Goal: Task Accomplishment & Management: Manage account settings

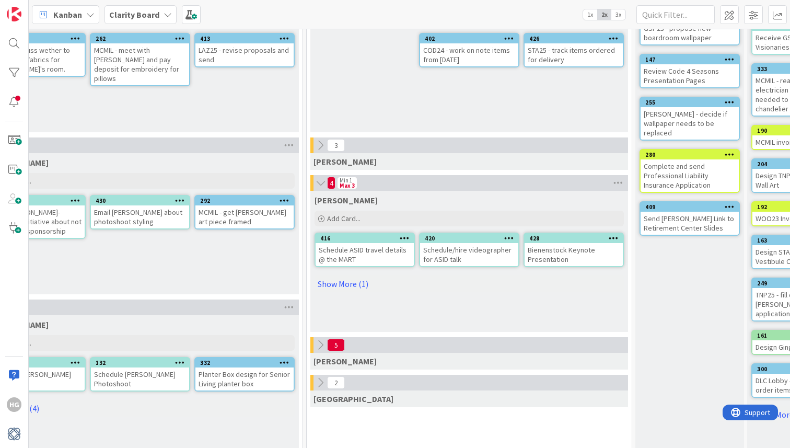
scroll to position [145, 602]
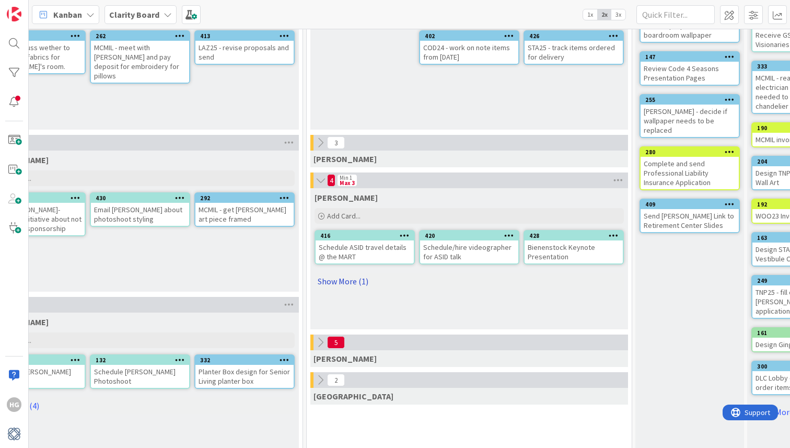
click at [359, 286] on link "Show More (1)" at bounding box center [468, 281] width 309 height 17
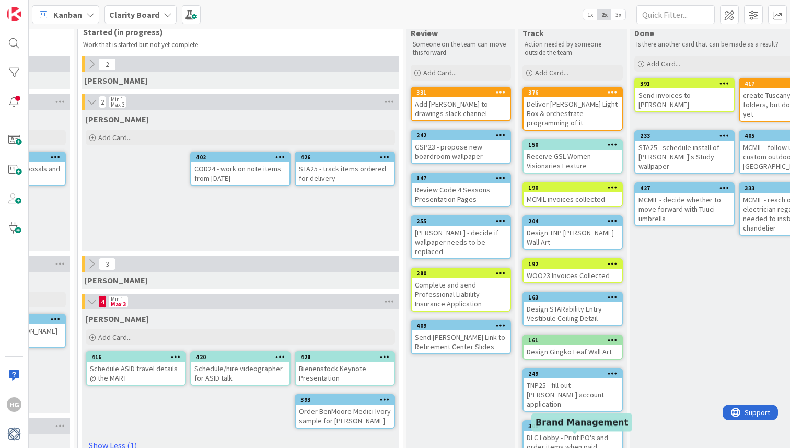
scroll to position [20, 830]
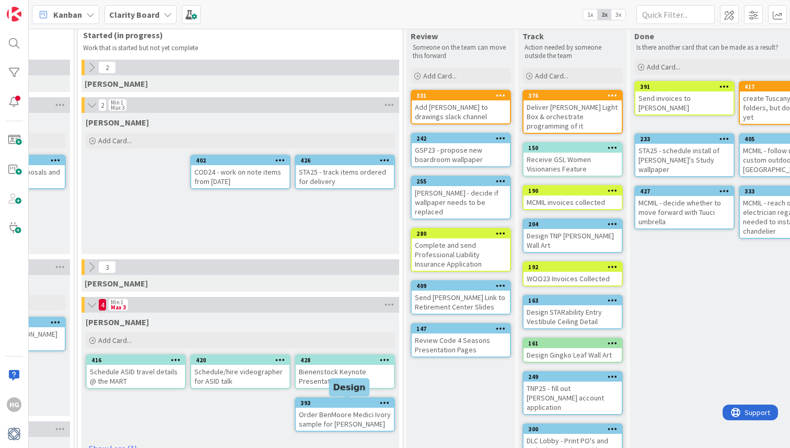
click at [361, 404] on div "393" at bounding box center [346, 402] width 93 height 7
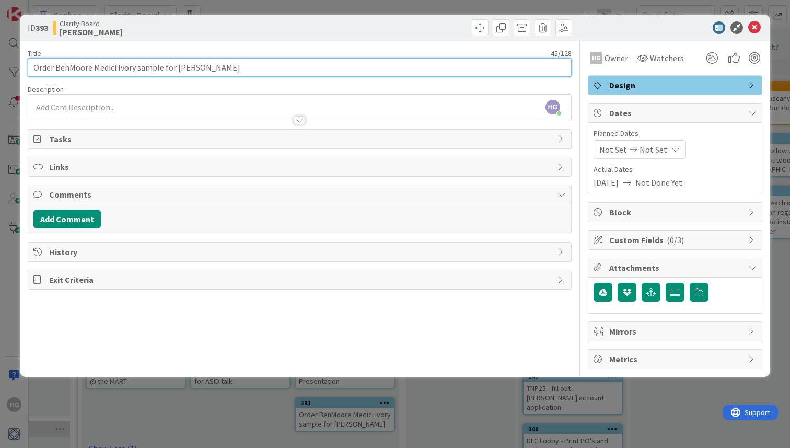
drag, startPoint x: 90, startPoint y: 67, endPoint x: 55, endPoint y: 67, distance: 34.5
click at [55, 67] on input "Order BenMoore Medici Ivory sample for [PERSON_NAME]" at bounding box center [300, 67] width 544 height 19
type input "Order [PERSON_NAME]/[PERSON_NAME] Ivory sample for [PERSON_NAME]"
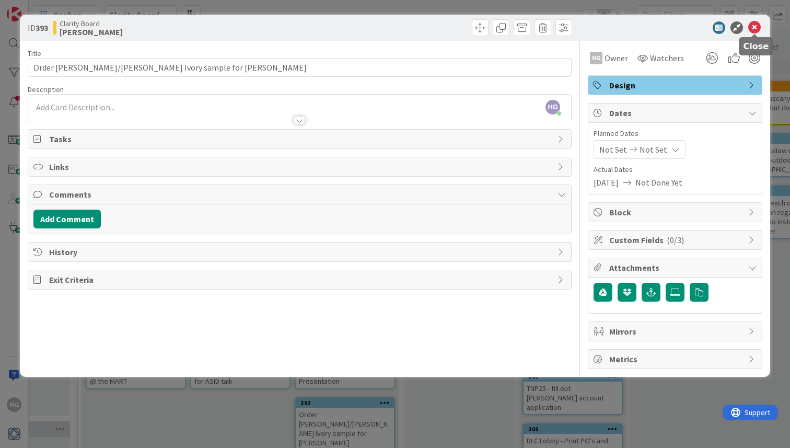
click at [756, 26] on icon at bounding box center [754, 27] width 13 height 13
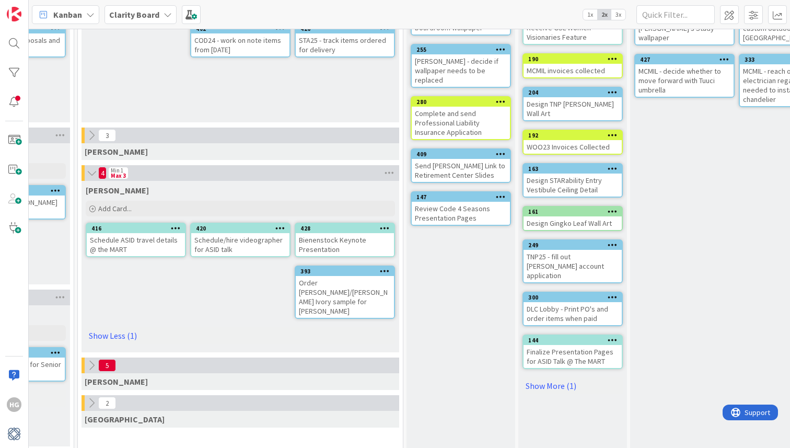
scroll to position [158, 830]
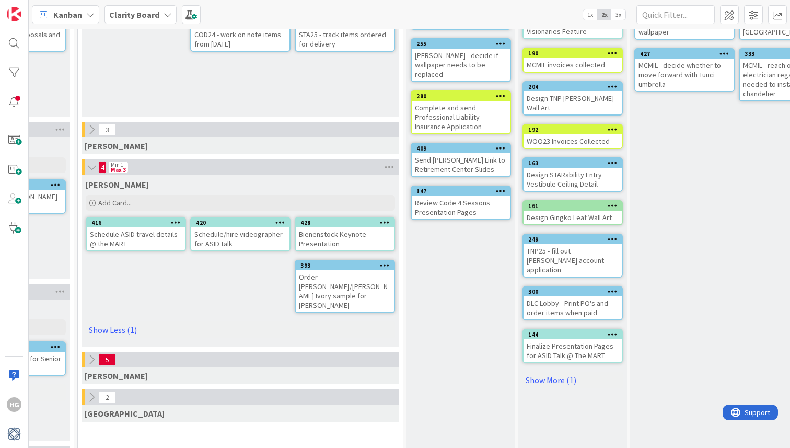
click at [354, 284] on div "Order [PERSON_NAME]/[PERSON_NAME] Ivory sample for [PERSON_NAME]" at bounding box center [345, 291] width 98 height 42
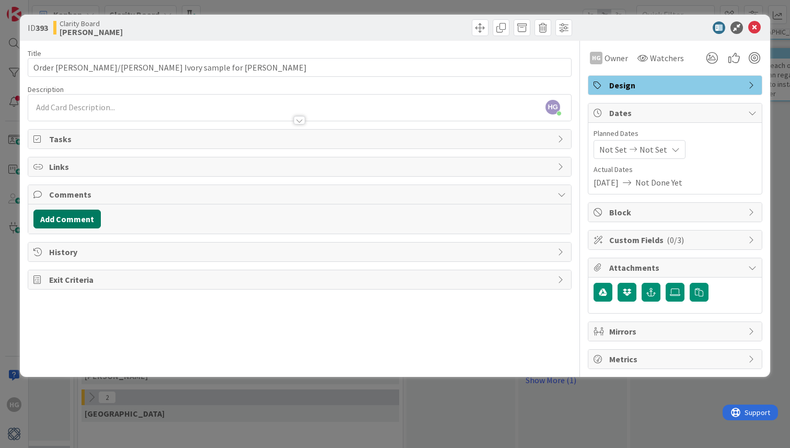
click at [71, 217] on button "Add Comment" at bounding box center [66, 218] width 67 height 19
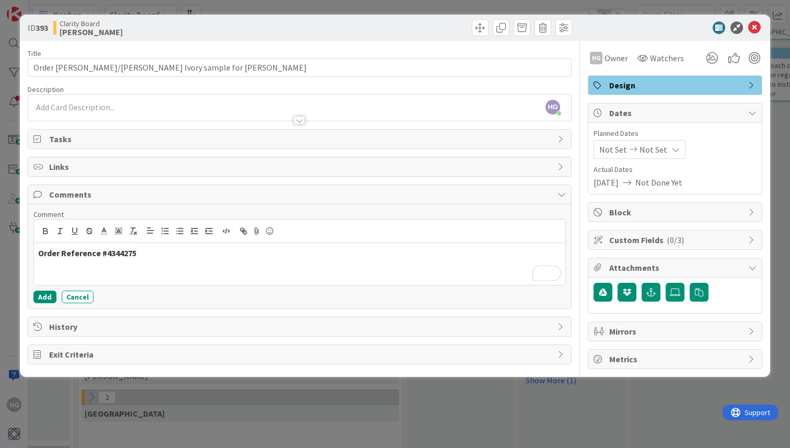
click at [41, 255] on strong "Order Reference #4344275" at bounding box center [87, 253] width 98 height 10
click at [39, 254] on strong "Order Reference #4344275" at bounding box center [87, 253] width 98 height 10
click at [95, 253] on p "SW order places [DATE] Order Reference #4344275" at bounding box center [299, 253] width 523 height 12
click at [43, 295] on button "Add" at bounding box center [44, 296] width 23 height 13
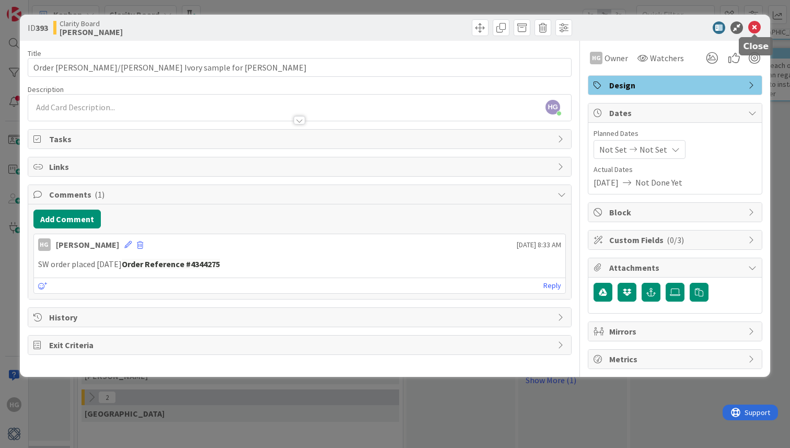
click at [748, 30] on icon at bounding box center [754, 27] width 13 height 13
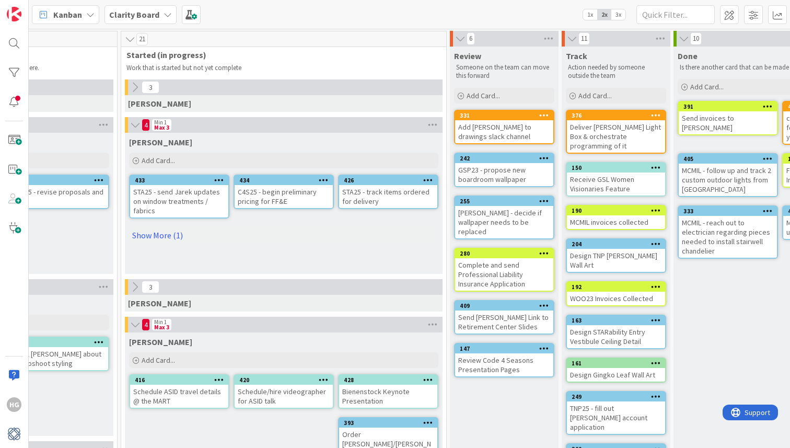
scroll to position [1, 784]
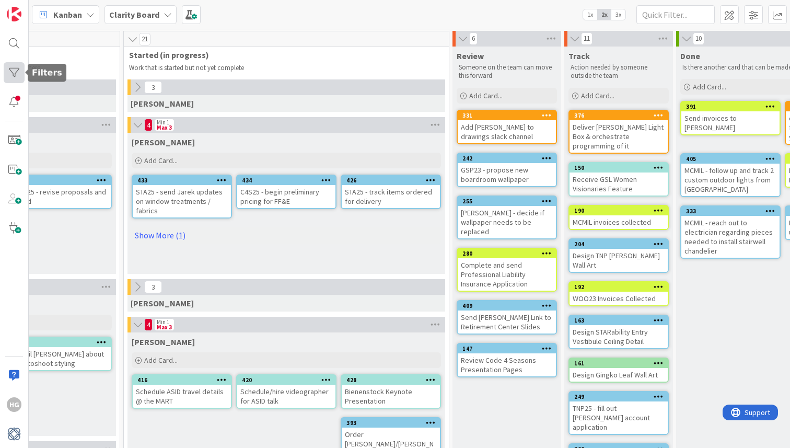
click at [13, 66] on div at bounding box center [14, 72] width 21 height 21
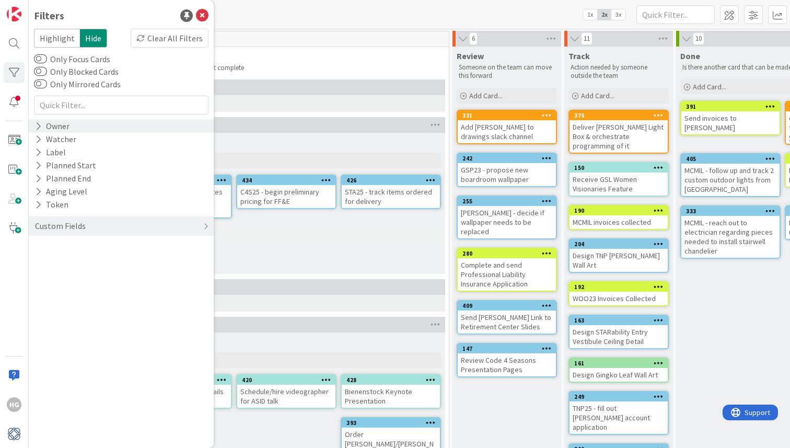
click at [49, 128] on div "Owner" at bounding box center [52, 126] width 37 height 13
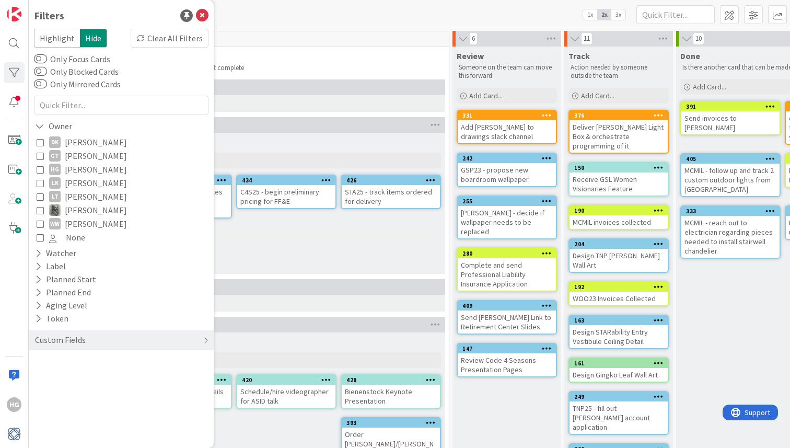
click at [37, 143] on icon at bounding box center [40, 141] width 7 height 7
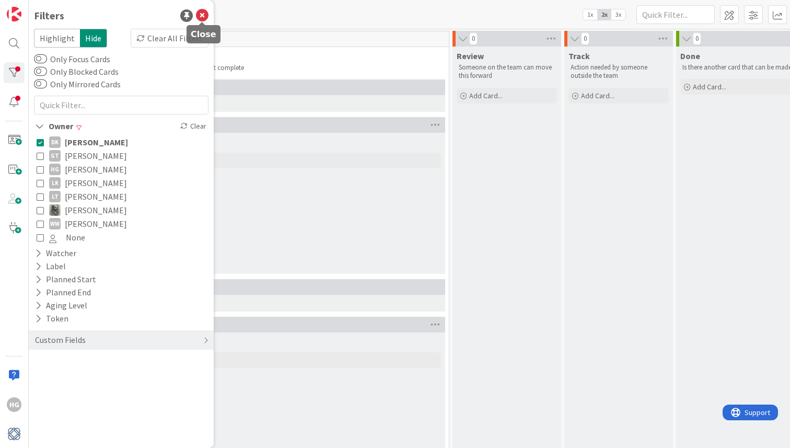
click at [206, 16] on icon at bounding box center [202, 15] width 13 height 13
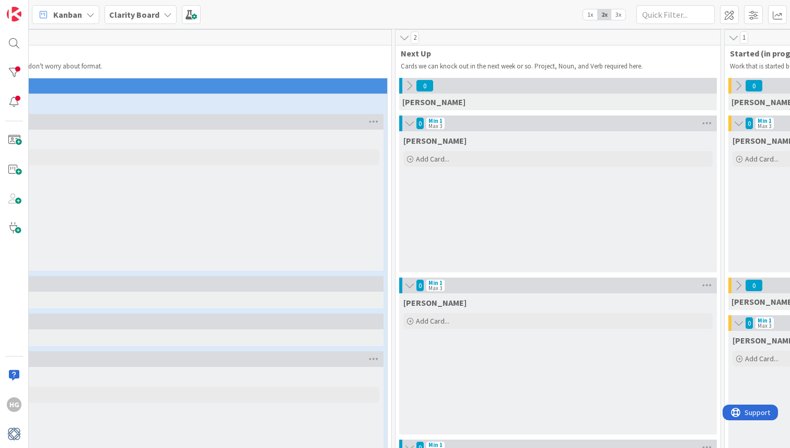
scroll to position [3, 0]
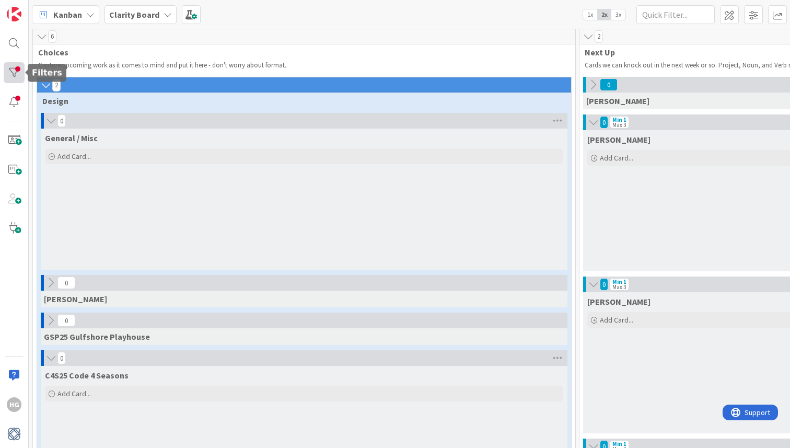
click at [17, 72] on div at bounding box center [14, 72] width 21 height 21
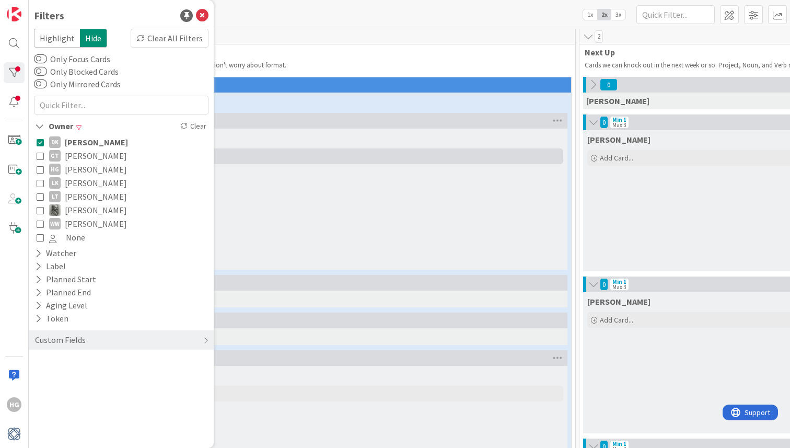
click at [282, 154] on div "Add Card..." at bounding box center [304, 156] width 518 height 16
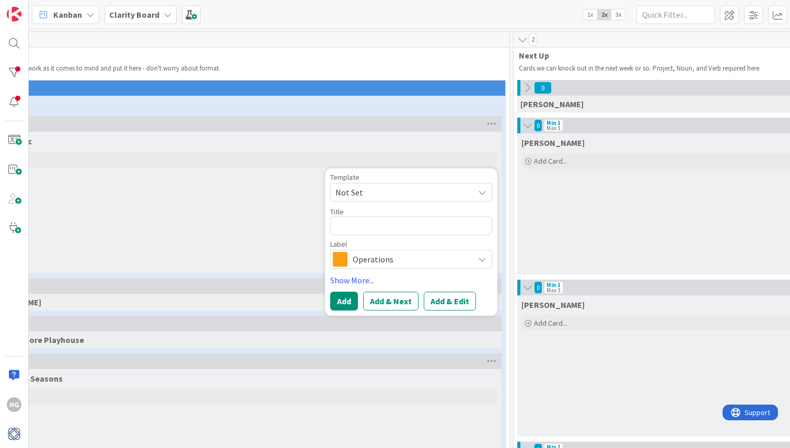
scroll to position [0, 0]
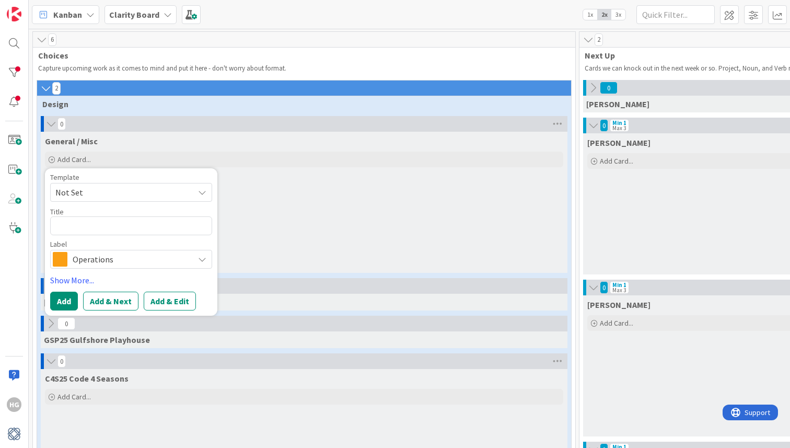
click at [43, 88] on icon at bounding box center [45, 88] width 11 height 10
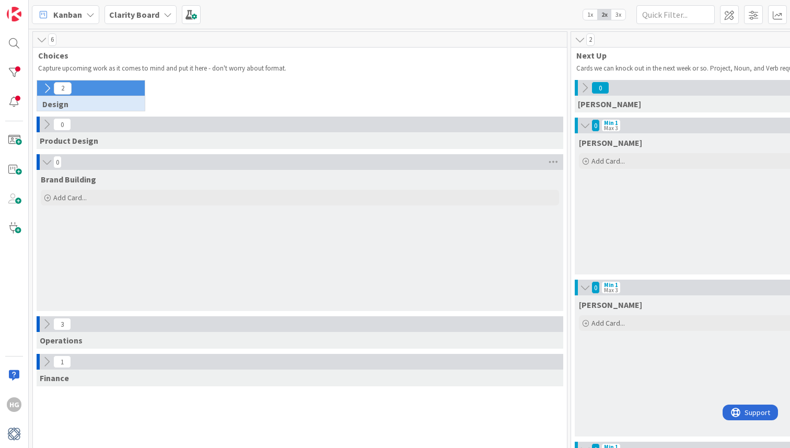
click at [43, 88] on icon at bounding box center [46, 88] width 11 height 11
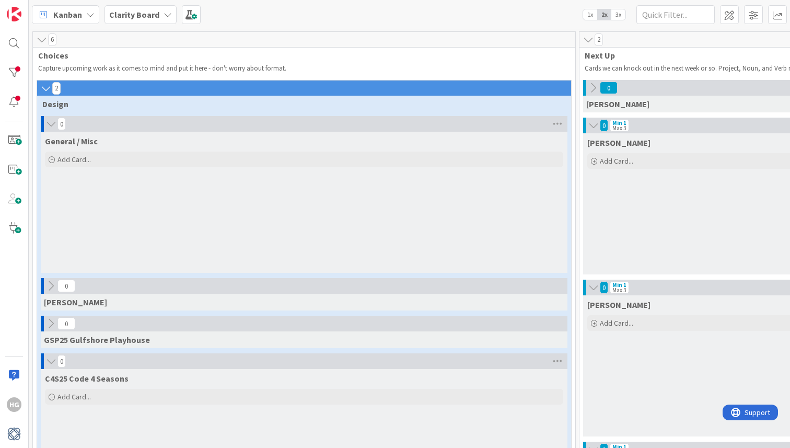
click at [49, 121] on icon at bounding box center [50, 124] width 11 height 10
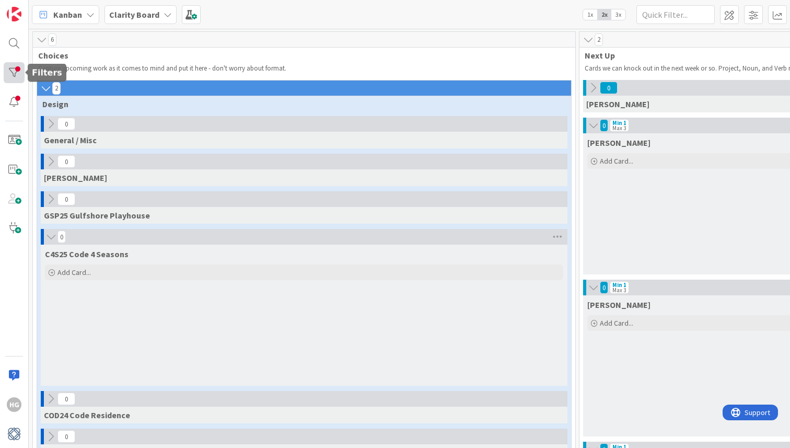
click at [14, 71] on div at bounding box center [14, 72] width 21 height 21
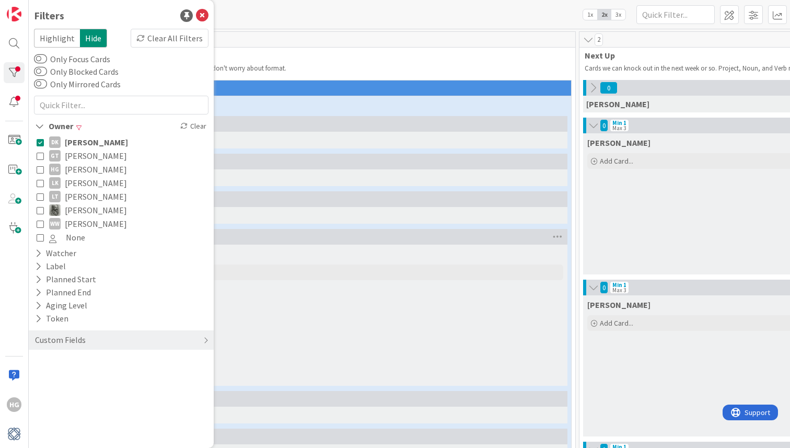
click at [41, 142] on icon at bounding box center [40, 141] width 7 height 7
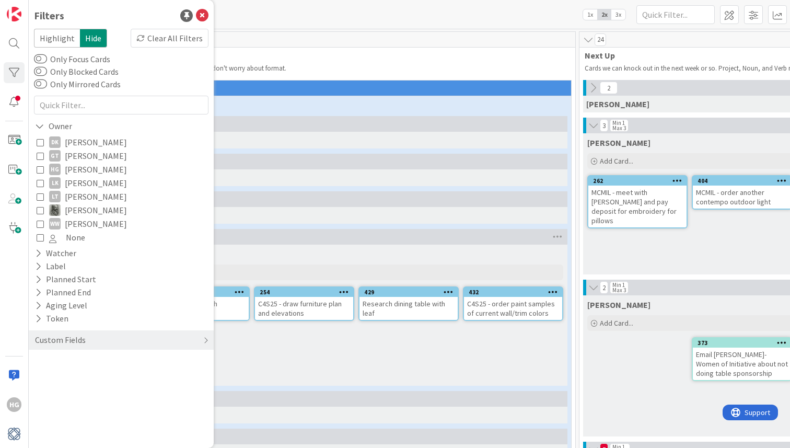
click at [387, 125] on div "15" at bounding box center [304, 124] width 526 height 16
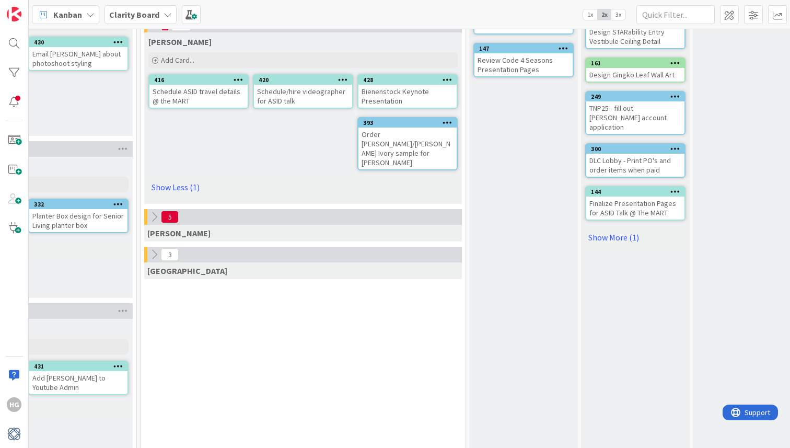
scroll to position [301, 768]
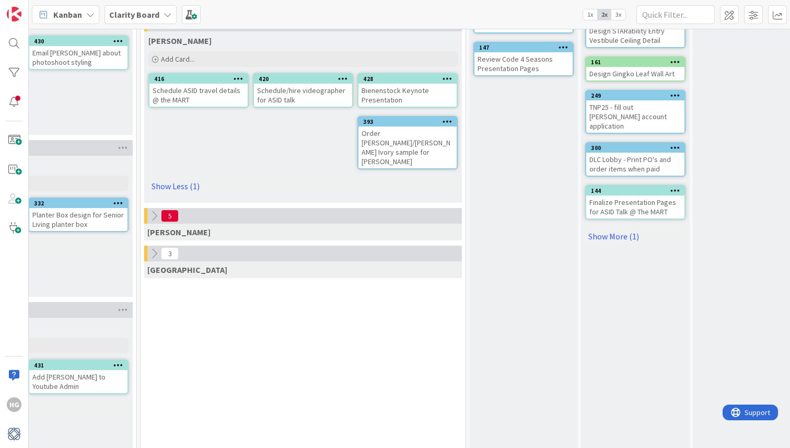
click at [155, 248] on icon at bounding box center [153, 253] width 11 height 11
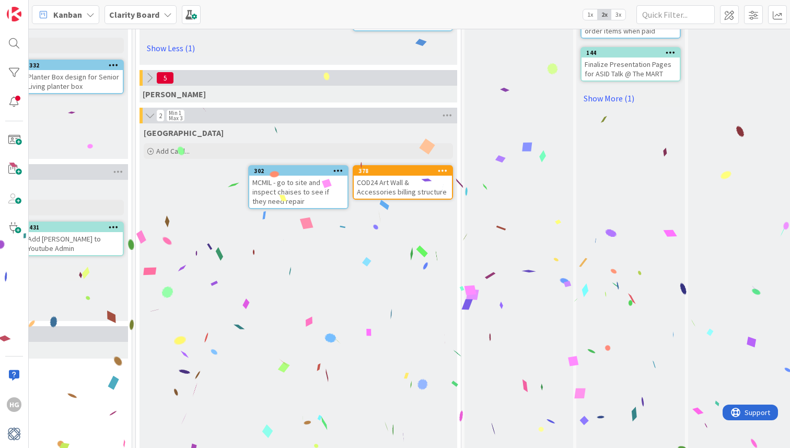
scroll to position [440, 772]
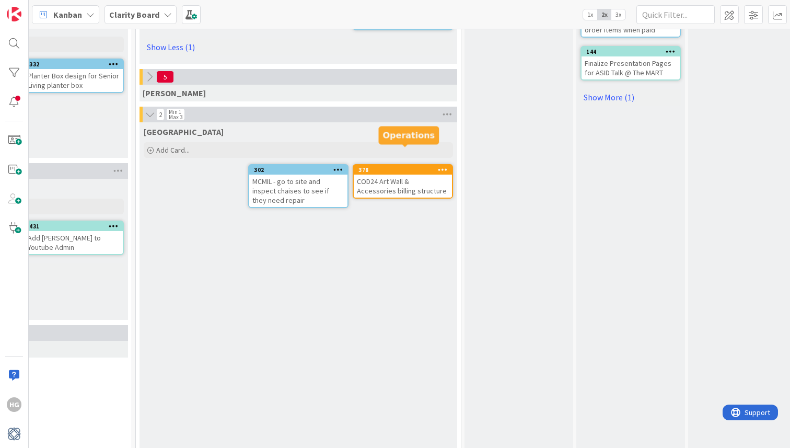
click at [423, 166] on div "378" at bounding box center [404, 169] width 93 height 7
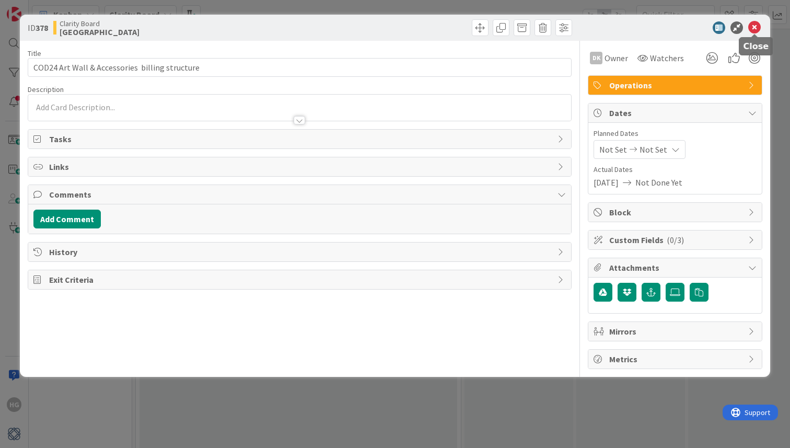
click at [753, 34] on div "ID 378 Clarity Board Devon" at bounding box center [395, 28] width 750 height 26
click at [754, 25] on icon at bounding box center [754, 27] width 13 height 13
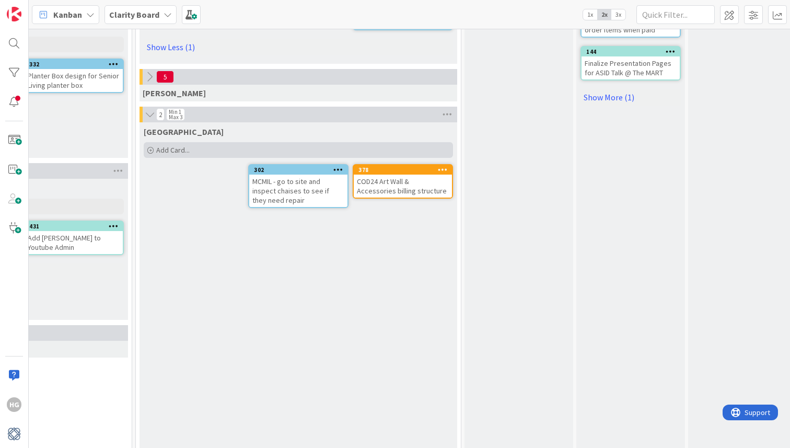
click at [220, 142] on div "Add Card..." at bounding box center [298, 150] width 309 height 16
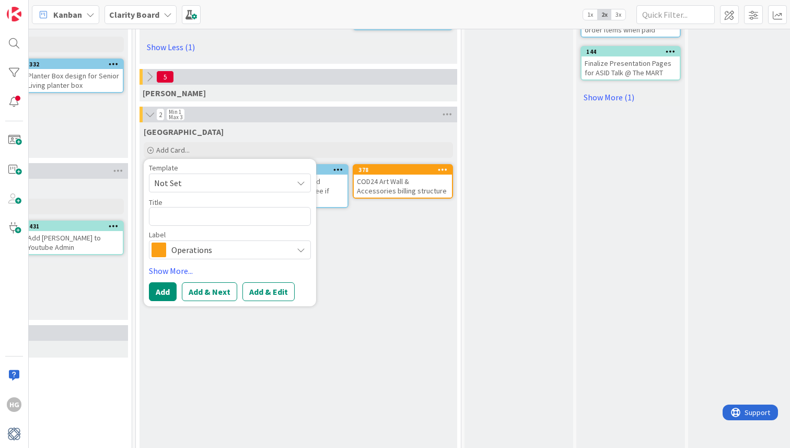
type textarea "x"
type textarea "C"
type textarea "x"
type textarea "CO"
type textarea "x"
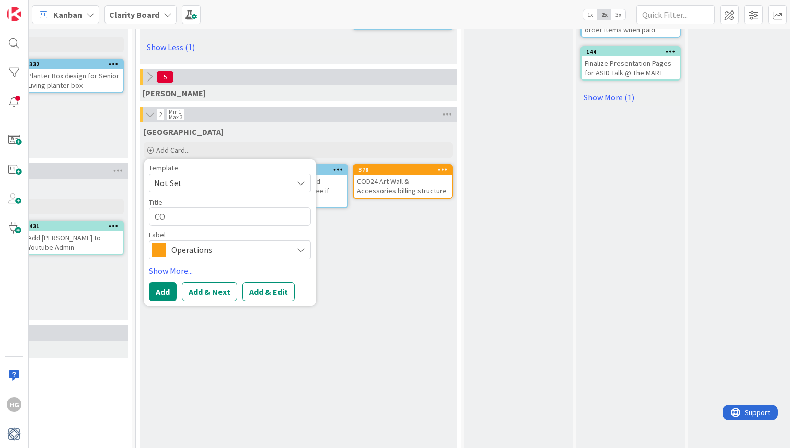
type textarea "COD"
type textarea "x"
type textarea "COD"
type textarea "x"
type textarea "COD2"
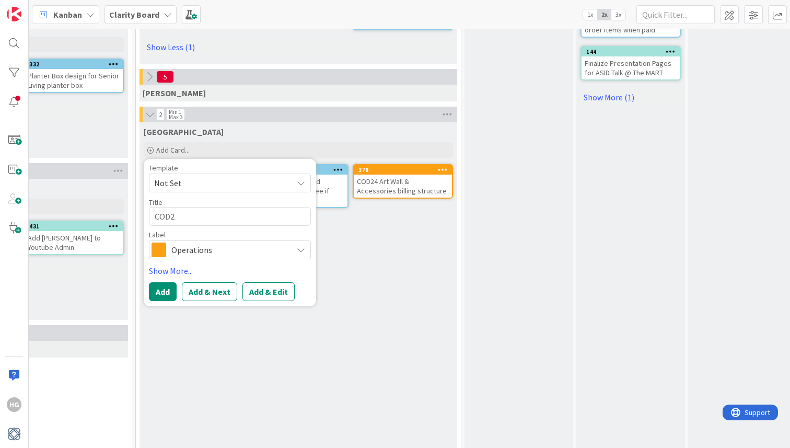
type textarea "x"
type textarea "COD24"
type textarea "x"
type textarea "COD24"
type textarea "x"
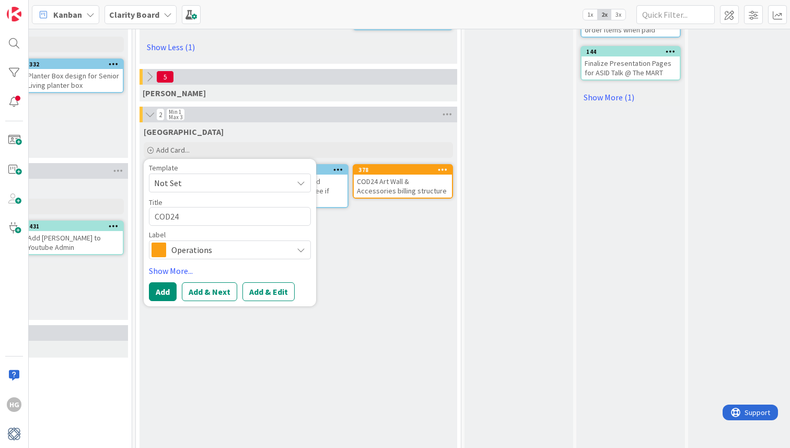
type textarea "COD24 F"
type textarea "x"
type textarea "COD24 Fi"
type textarea "x"
type textarea "COD24 Fina"
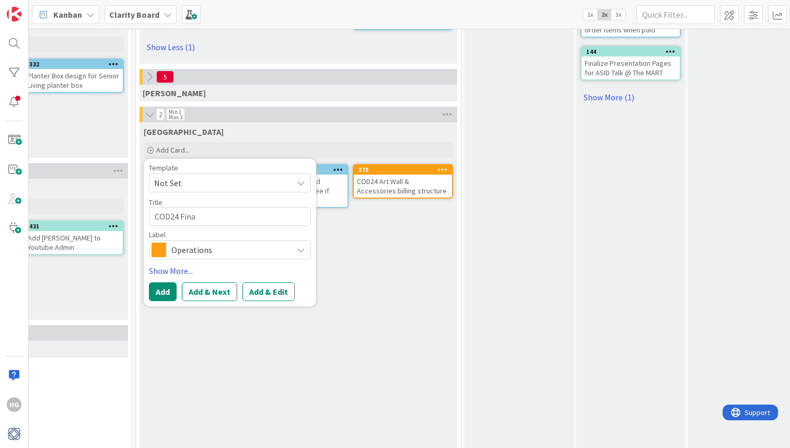
type textarea "x"
type textarea "COD24 Final"
type textarea "x"
type textarea "COD24 Finali"
type textarea "x"
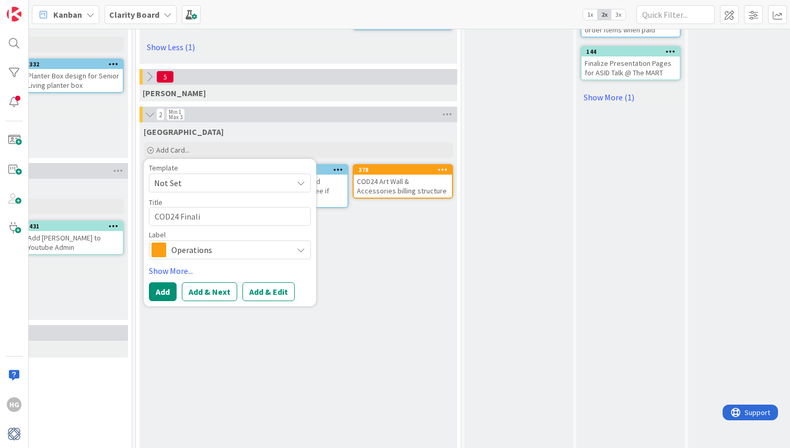
type textarea "COD24 Finaliz"
type textarea "x"
type textarea "COD24 Finalize"
type textarea "x"
type textarea "COD24 Finalize"
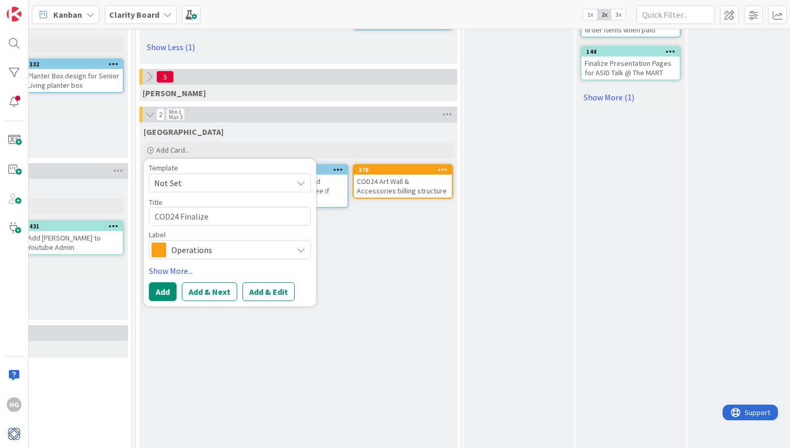
type textarea "x"
type textarea "COD24 Finalize b"
type textarea "x"
type textarea "COD24 Finalize"
type textarea "x"
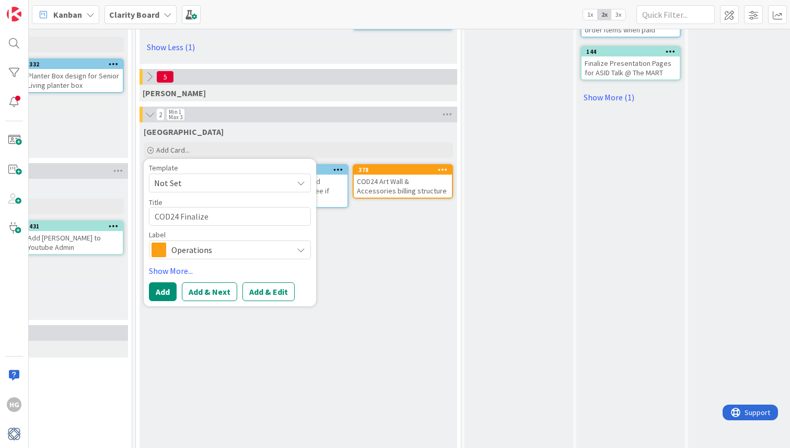
type textarea "COD24 Finalize B"
type textarea "x"
type textarea "COD24 Finalize Bi"
type textarea "x"
type textarea "COD24 Finalize Bil"
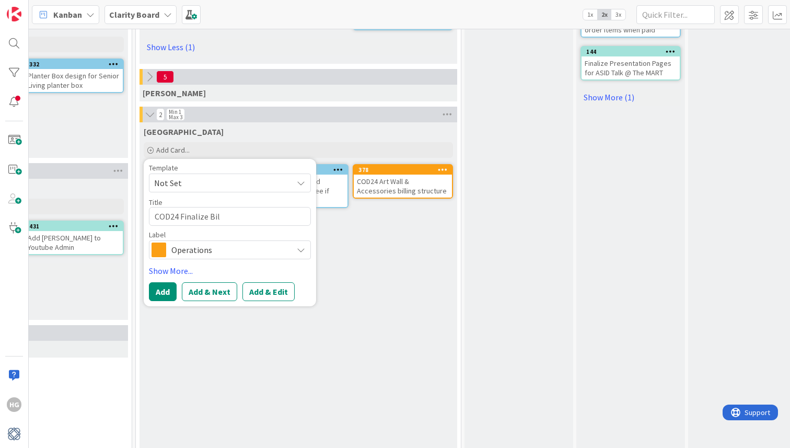
type textarea "x"
type textarea "COD24 Finalize Bill"
type textarea "x"
type textarea "COD24 Finalize Billi"
type textarea "x"
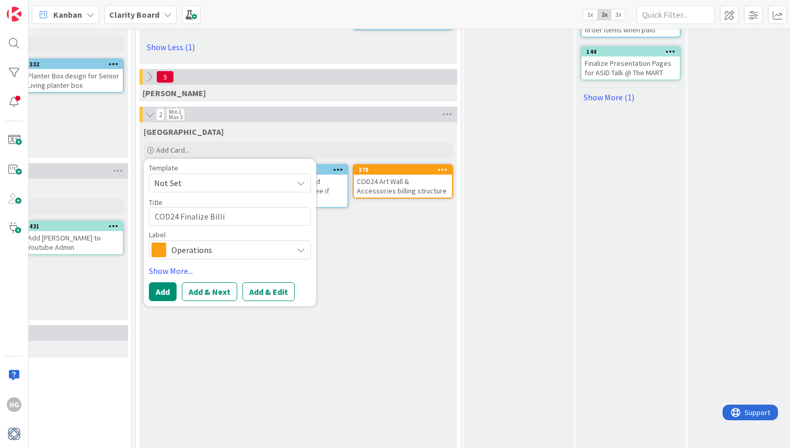
type textarea "COD24 Finalize Billin"
type textarea "x"
type textarea "COD24 Finalize Billing"
click at [155, 264] on link "Show More..." at bounding box center [230, 270] width 162 height 13
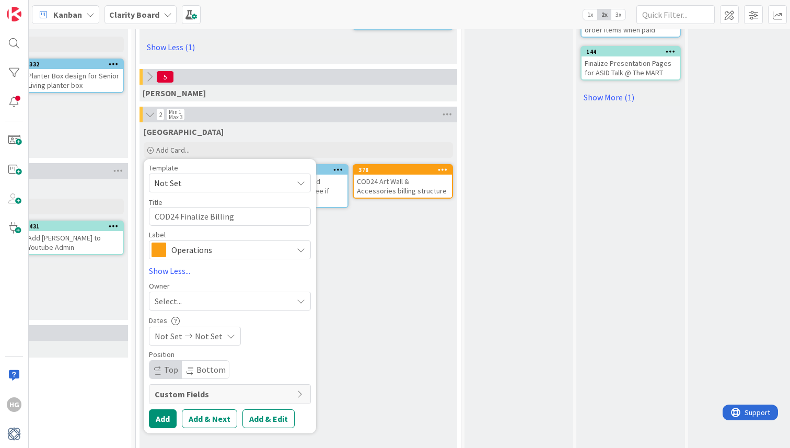
click at [178, 295] on span "Select..." at bounding box center [168, 301] width 27 height 13
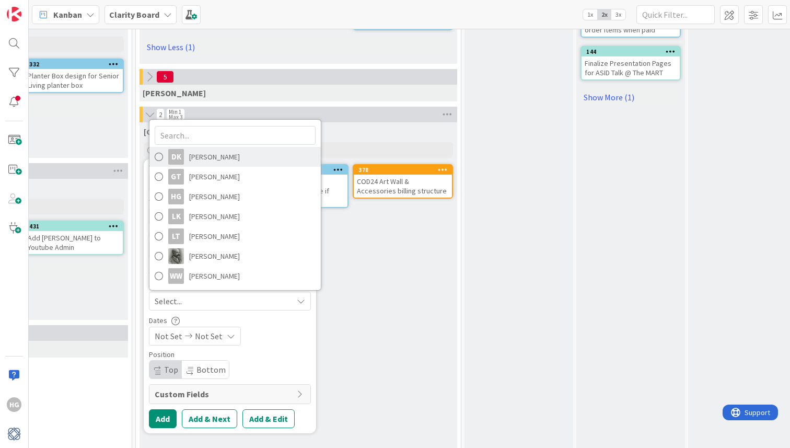
click at [161, 149] on span at bounding box center [159, 157] width 8 height 16
type textarea "x"
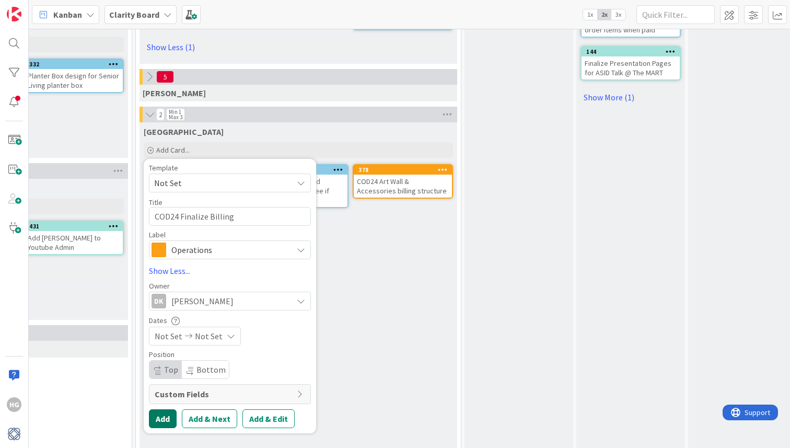
click at [167, 409] on button "Add" at bounding box center [163, 418] width 28 height 19
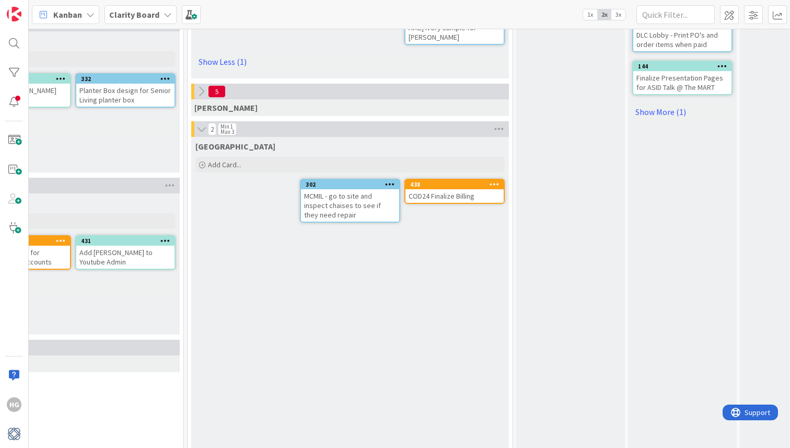
scroll to position [405, 721]
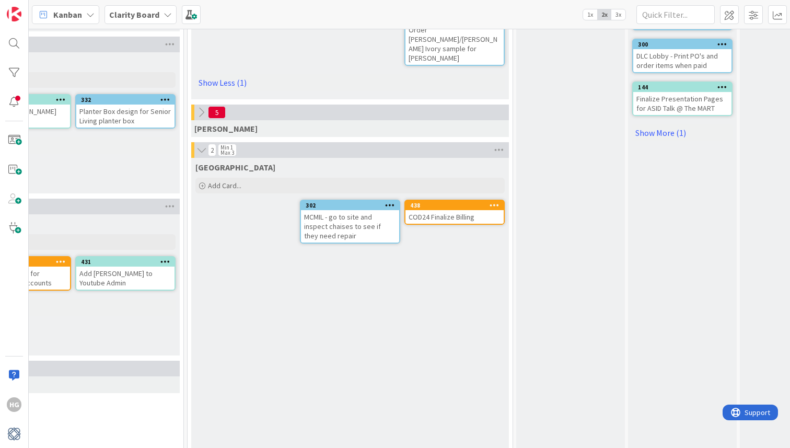
click at [334, 210] on div "MCMIL - go to site and inspect chaises to see if they need repair" at bounding box center [350, 226] width 98 height 32
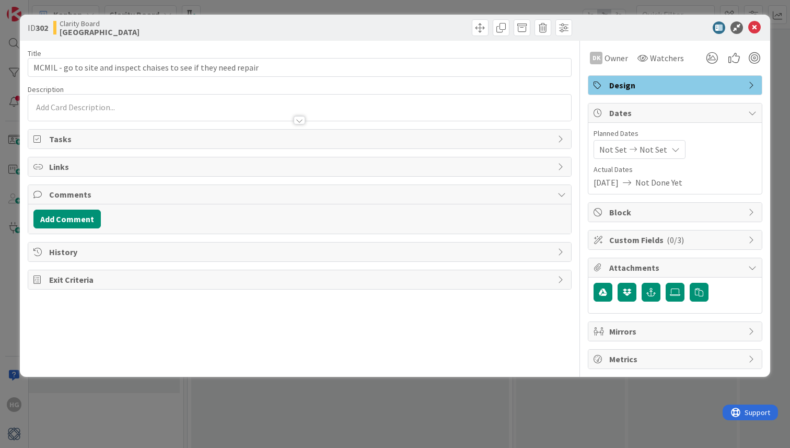
click at [156, 113] on div at bounding box center [299, 115] width 543 height 11
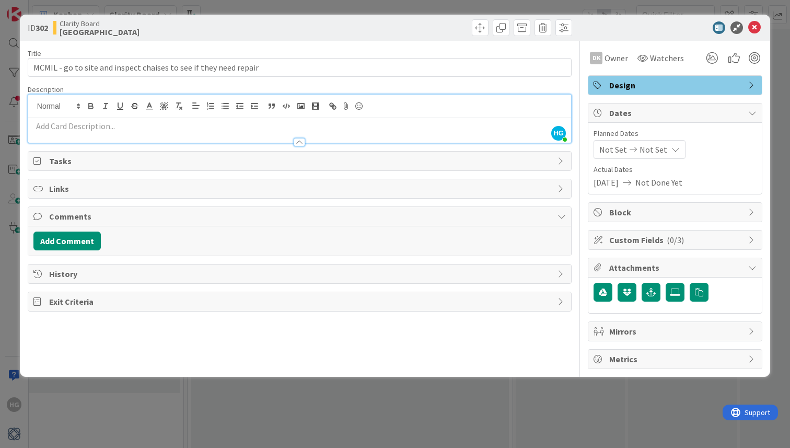
click at [165, 137] on div at bounding box center [299, 137] width 543 height 11
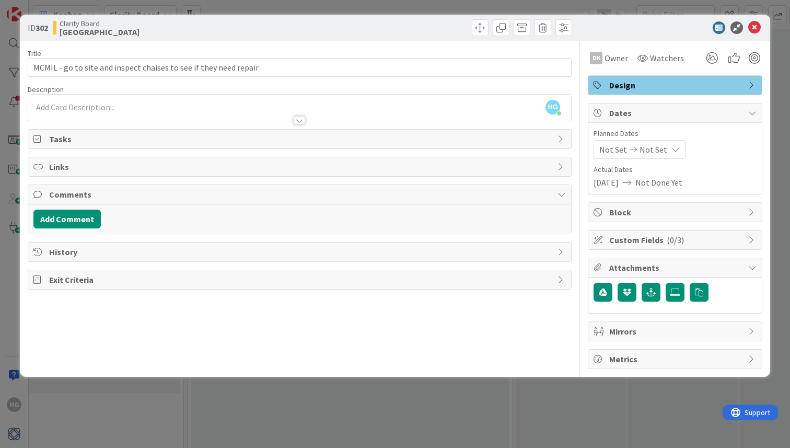
click at [165, 135] on span "Tasks" at bounding box center [300, 139] width 503 height 13
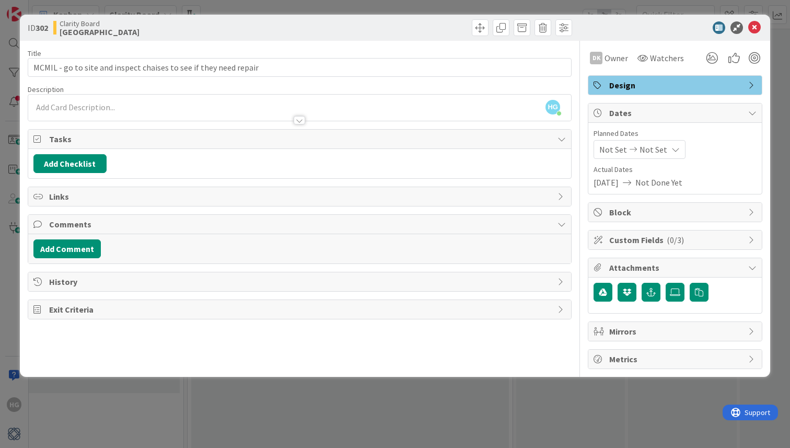
click at [151, 105] on p at bounding box center [299, 107] width 532 height 12
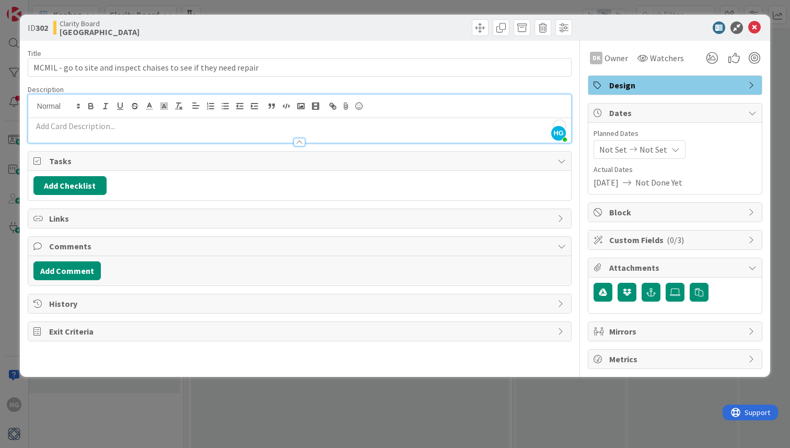
click at [139, 128] on p "To enrich screen reader interactions, please activate Accessibility in Grammarl…" at bounding box center [299, 126] width 532 height 12
click at [78, 268] on button "Add Comment" at bounding box center [66, 270] width 67 height 19
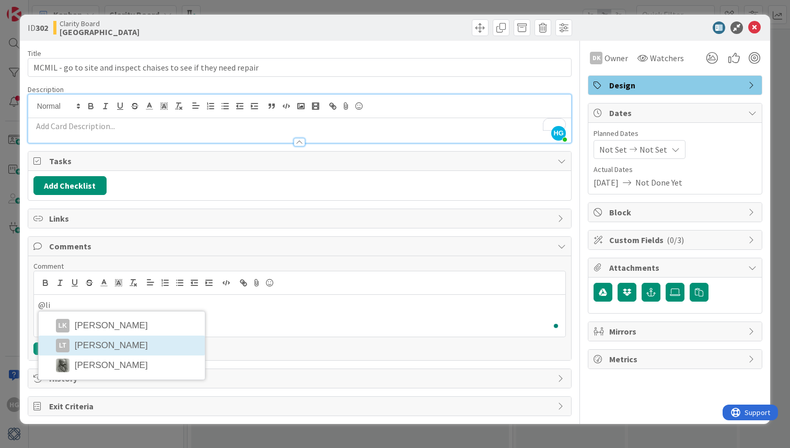
click at [105, 347] on div "Comment @[PERSON_NAME] [PERSON_NAME] LT [PERSON_NAME] [PERSON_NAME] Add Cancel" at bounding box center [299, 307] width 532 height 93
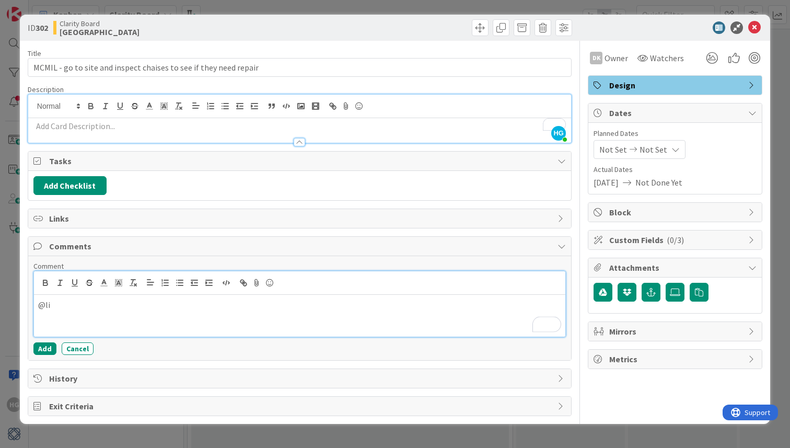
click at [60, 311] on div "@li" at bounding box center [299, 316] width 531 height 42
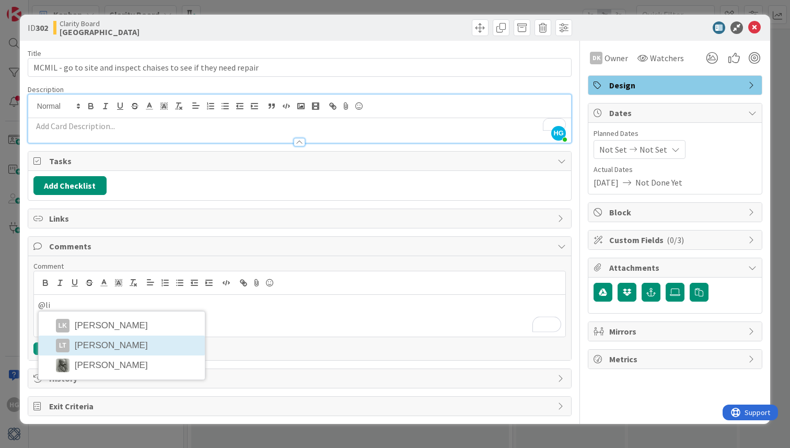
click at [78, 342] on li "LT [PERSON_NAME]" at bounding box center [122, 345] width 166 height 20
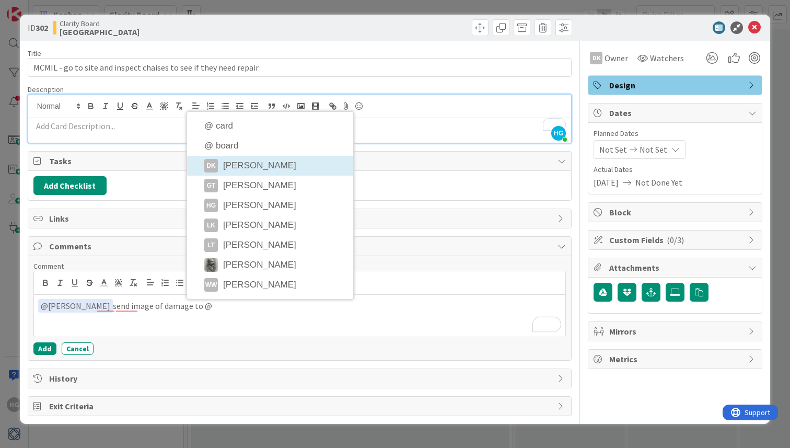
click at [280, 165] on li "DK [PERSON_NAME]" at bounding box center [270, 166] width 166 height 20
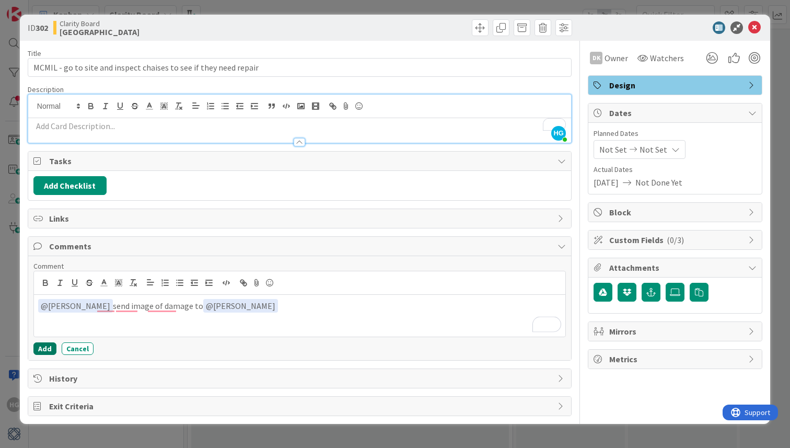
click at [41, 349] on button "Add" at bounding box center [44, 348] width 23 height 13
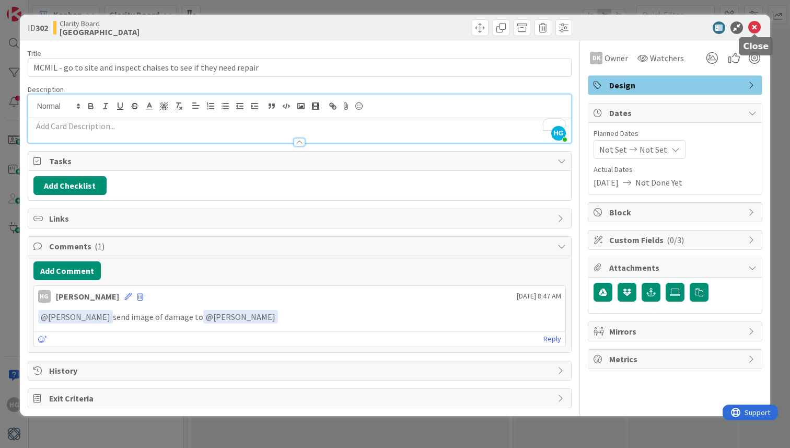
click at [757, 26] on icon at bounding box center [754, 27] width 13 height 13
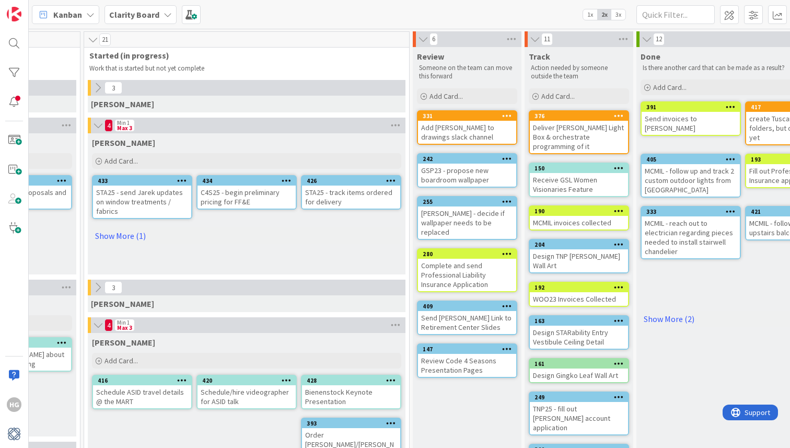
scroll to position [0, 824]
click at [96, 88] on icon at bounding box center [97, 87] width 11 height 11
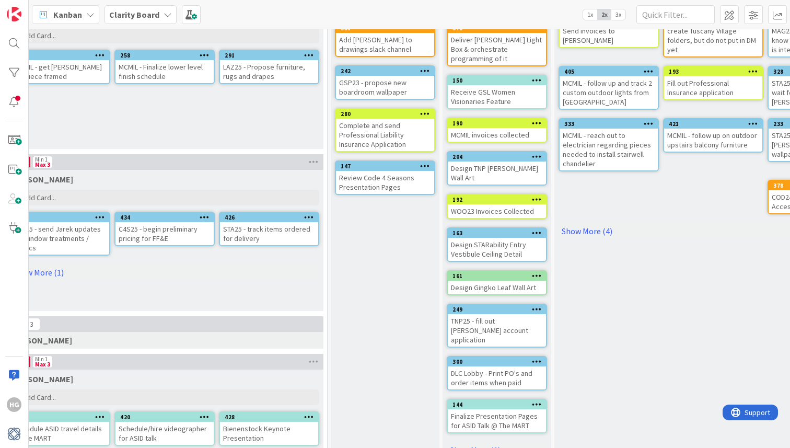
scroll to position [100, 906]
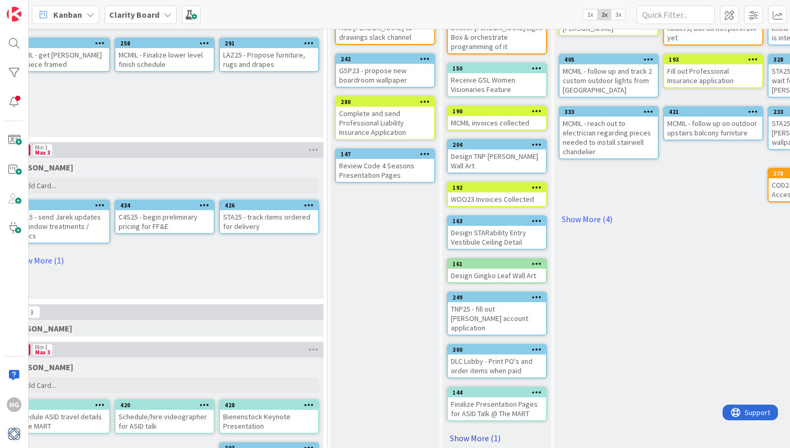
click at [470, 429] on link "Show More (1)" at bounding box center [497, 437] width 100 height 17
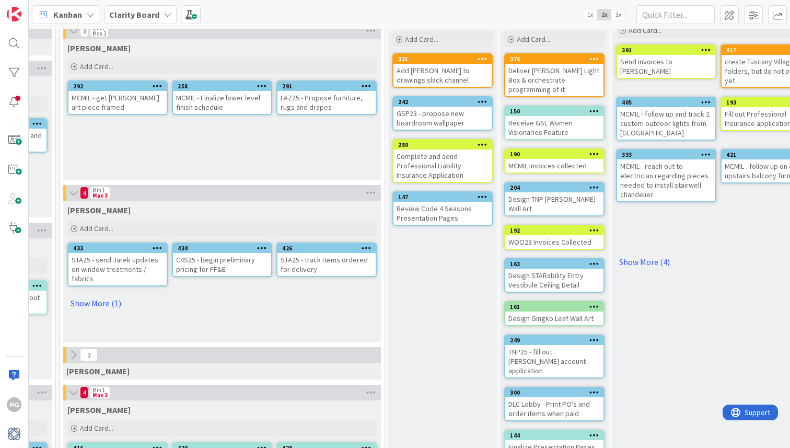
scroll to position [30, 849]
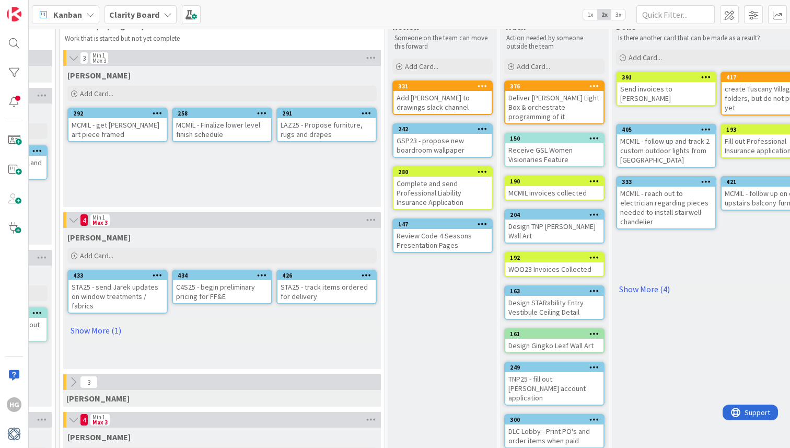
click at [72, 60] on icon at bounding box center [73, 58] width 11 height 10
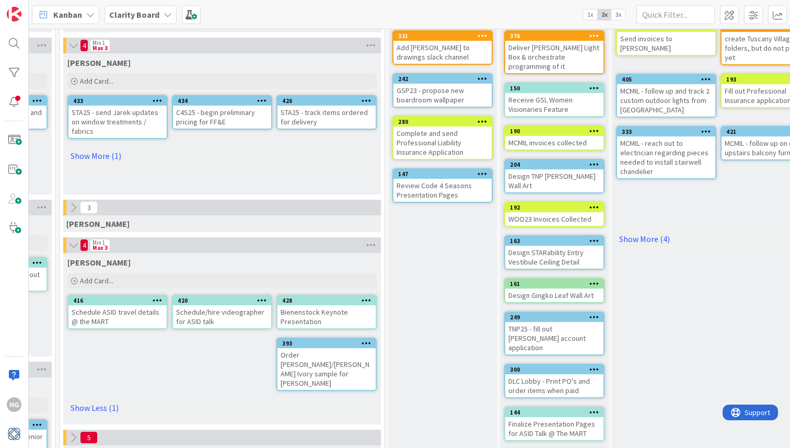
scroll to position [76, 848]
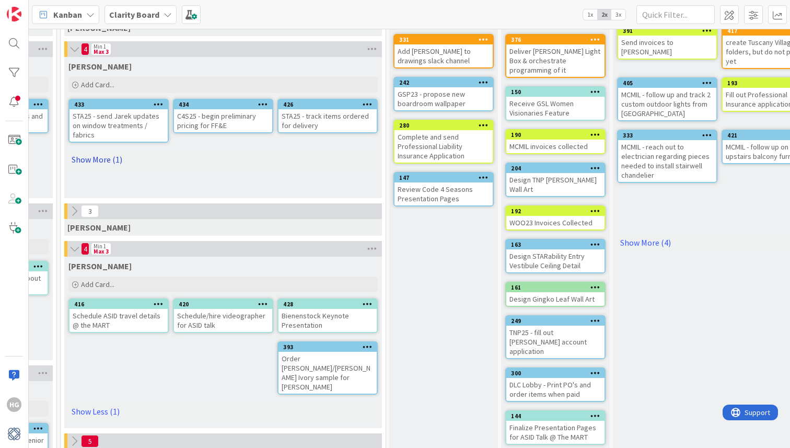
click at [100, 156] on link "Show More (1)" at bounding box center [222, 159] width 309 height 17
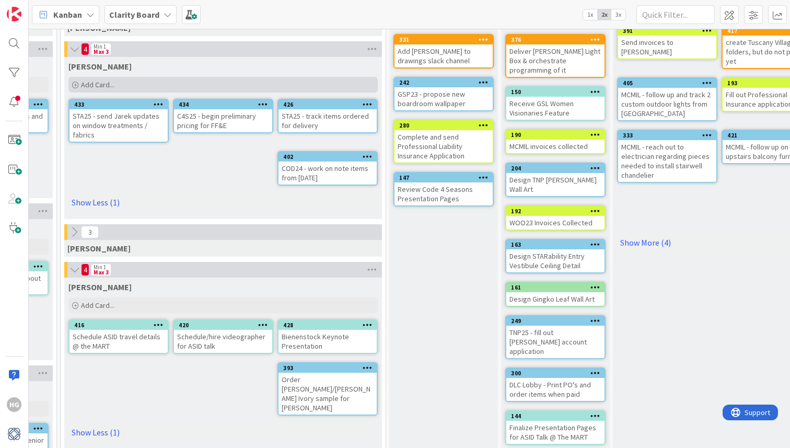
click at [112, 89] on div "Add Card..." at bounding box center [222, 85] width 309 height 16
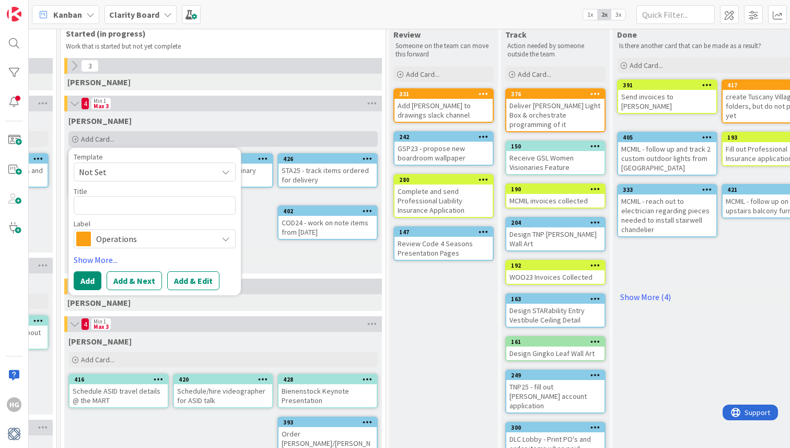
scroll to position [19, 848]
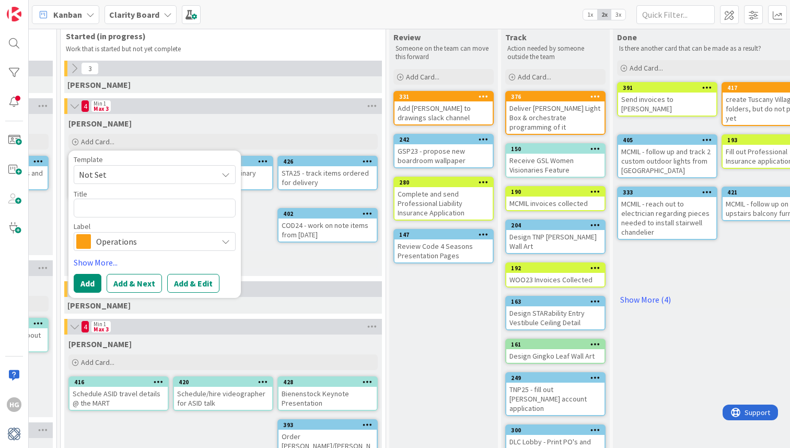
click at [76, 69] on icon at bounding box center [73, 68] width 11 height 11
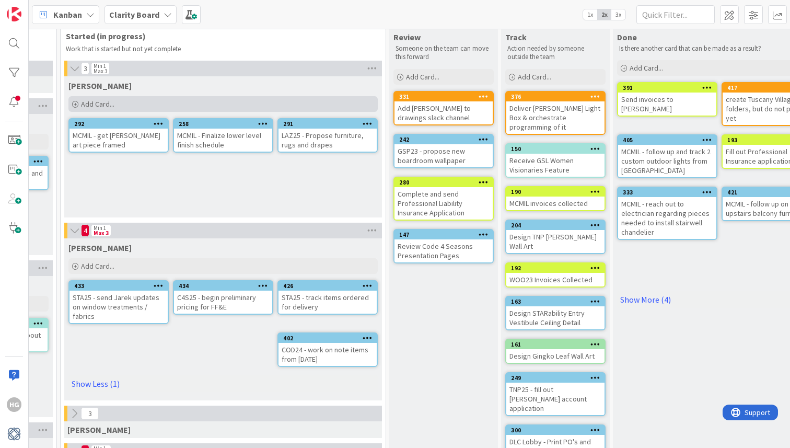
click at [99, 103] on span "Add Card..." at bounding box center [97, 103] width 33 height 9
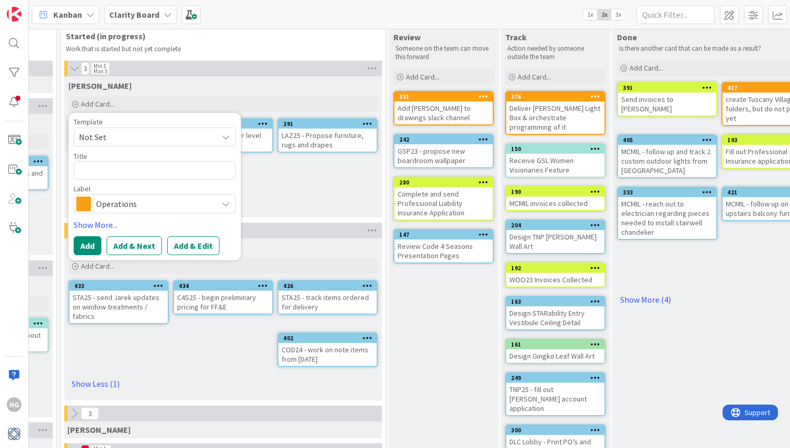
type textarea "x"
type textarea "S"
type textarea "x"
type textarea "Sch"
type textarea "x"
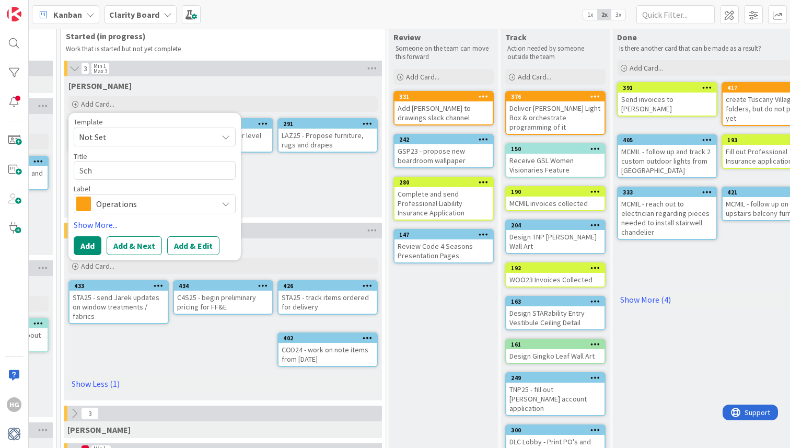
type textarea "Sche"
type textarea "x"
type textarea "Sched"
type textarea "x"
type textarea "Schedu"
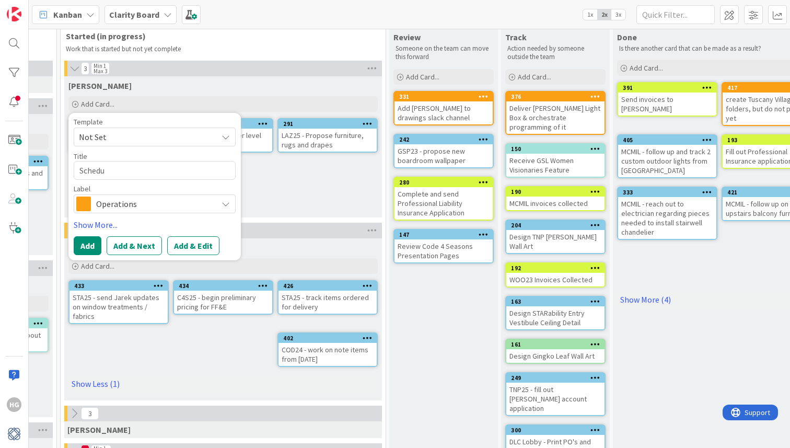
type textarea "x"
type textarea "Schedul"
type textarea "x"
type textarea "Schedule"
type textarea "x"
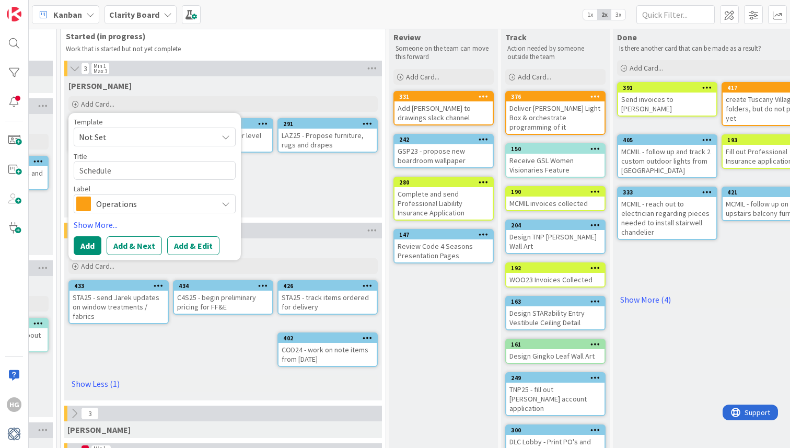
type textarea "Schedule"
type textarea "x"
type textarea "Schedule D"
type textarea "x"
type textarea "Schedule Da"
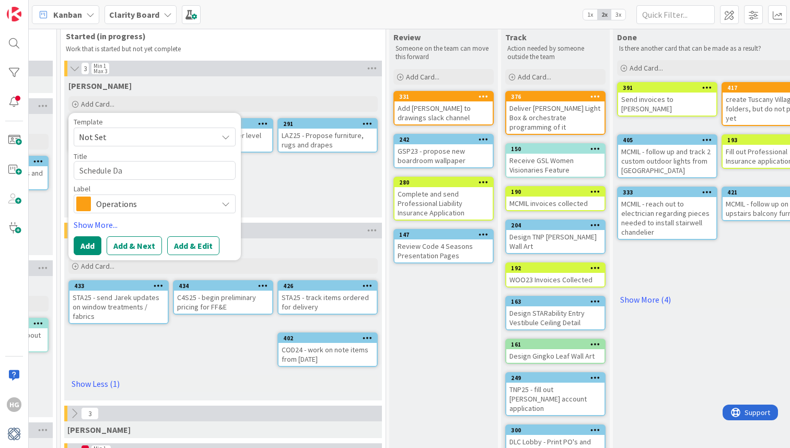
type textarea "x"
type textarea "Schedule Day"
type textarea "x"
type textarea "Schedule Day"
type textarea "x"
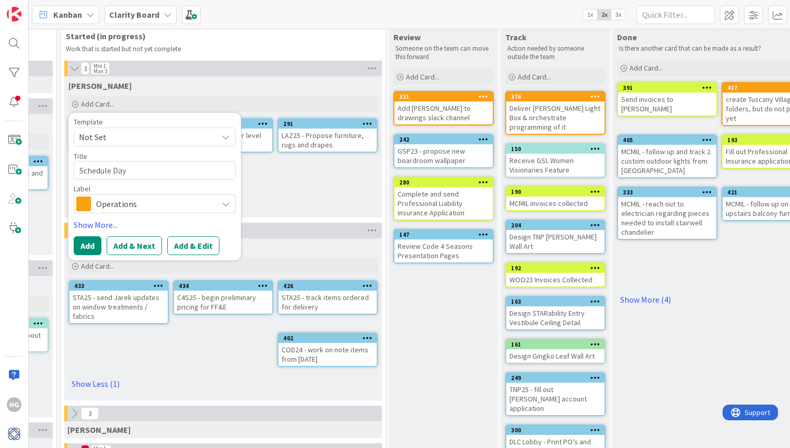
type textarea "Schedule Day t"
type textarea "x"
type textarea "Schedule Day to"
type textarea "x"
type textarea "Schedule Day to"
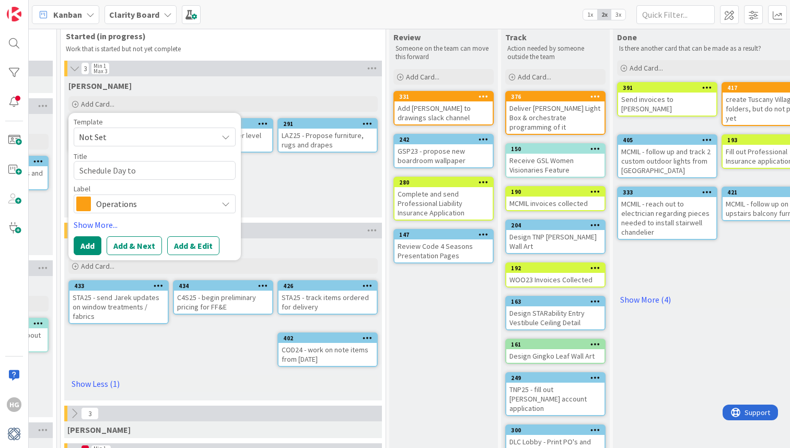
type textarea "x"
type textarea "Schedule Day to M"
type textarea "x"
type textarea "Schedule Day to Me"
type textarea "x"
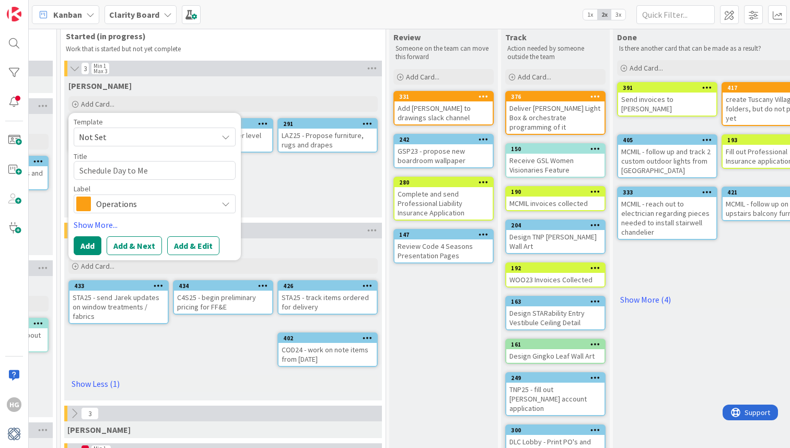
type textarea "Schedule Day to Mea"
type textarea "x"
type textarea "Schedule Day to Meas"
type textarea "x"
type textarea "Schedule Day to Measu"
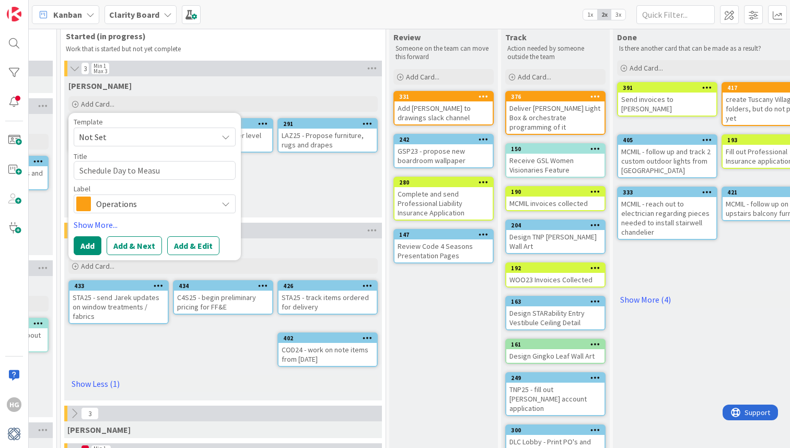
type textarea "x"
type textarea "Schedule Day to Measur"
type textarea "x"
type textarea "Schedule Day to Measure"
type textarea "x"
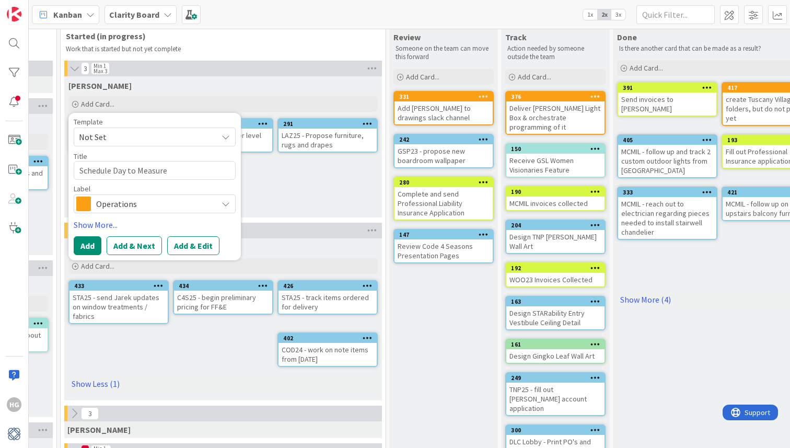
type textarea "Schedule Day to Measure"
type textarea "x"
type textarea "Schedule Day to Measure a"
type textarea "x"
type textarea "Schedule Day to Measure at"
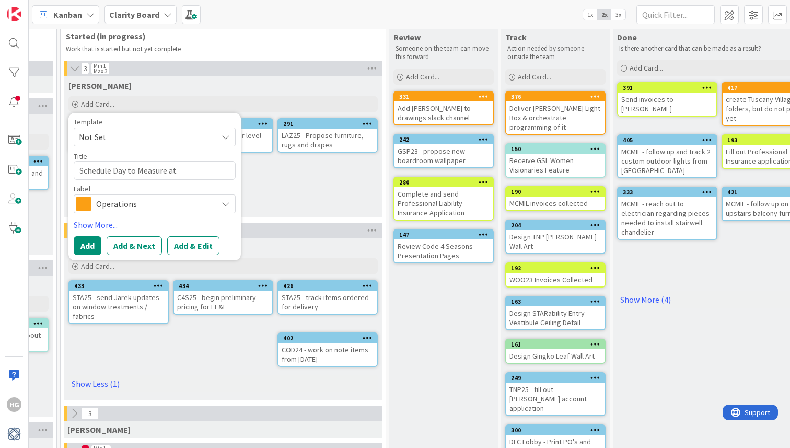
type textarea "x"
type textarea "Schedule Day to Measure at"
type textarea "x"
type textarea "Schedule Day to Measure at C"
type textarea "x"
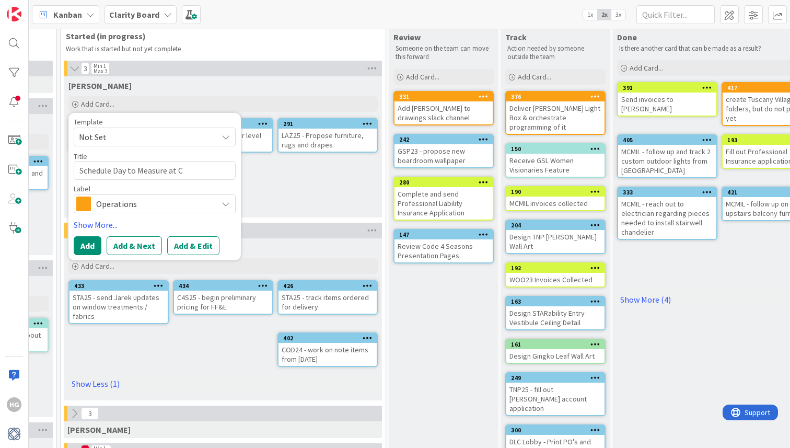
type textarea "Schedule Day to Measure at C$"
type textarea "x"
type textarea "Schedule Day to Measure at C"
type textarea "x"
type textarea "Schedule Day to Measure at C4"
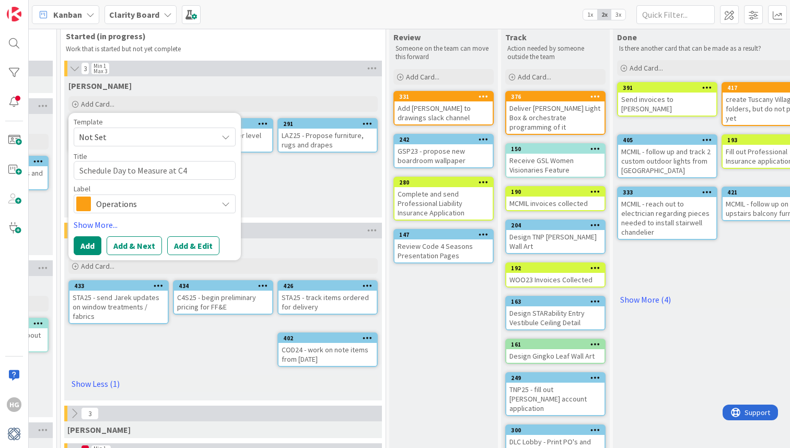
type textarea "x"
type textarea "Schedule Day to Measure at C4S"
type textarea "x"
type textarea "Schedule Day to Measure at C4S2"
type textarea "x"
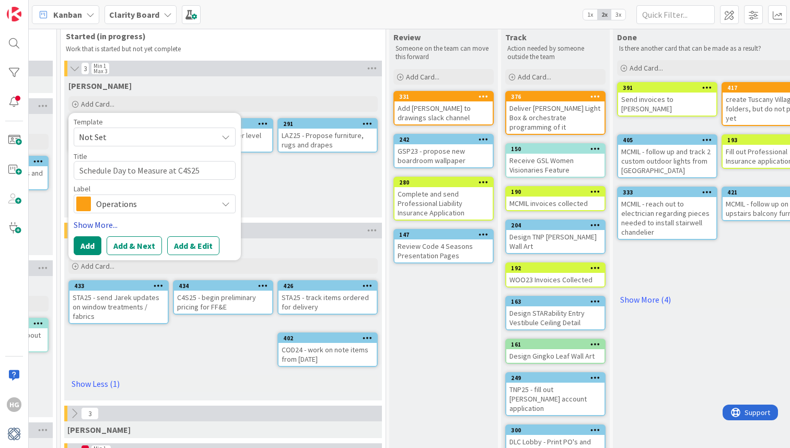
type textarea "Schedule Day to Measure at C4S25"
click at [88, 226] on link "Show More..." at bounding box center [155, 224] width 162 height 13
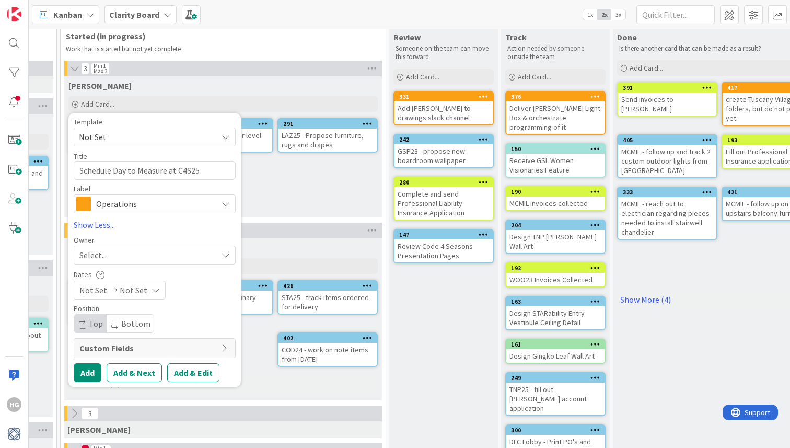
click at [92, 250] on span "Select..." at bounding box center [92, 255] width 27 height 13
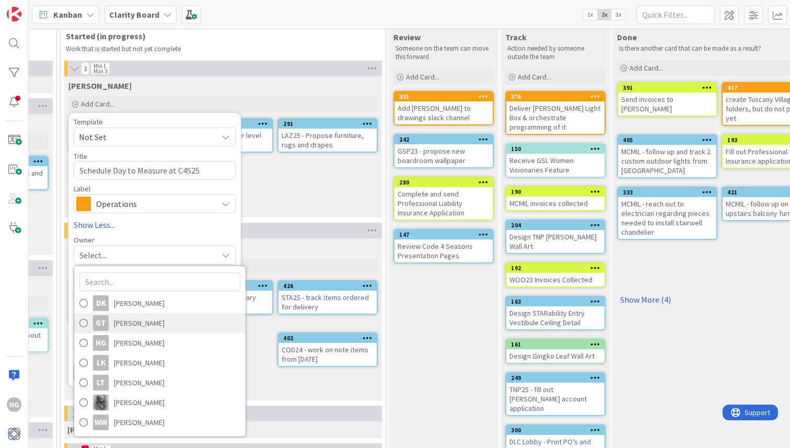
click at [85, 322] on span at bounding box center [83, 323] width 8 height 16
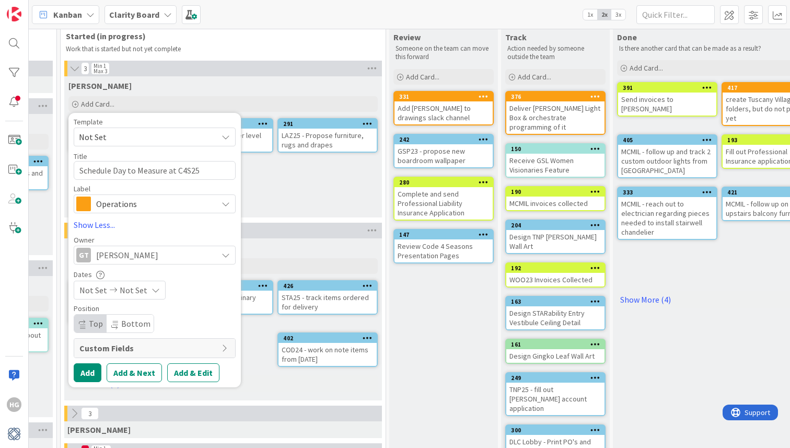
click at [201, 206] on span "Operations" at bounding box center [154, 203] width 116 height 15
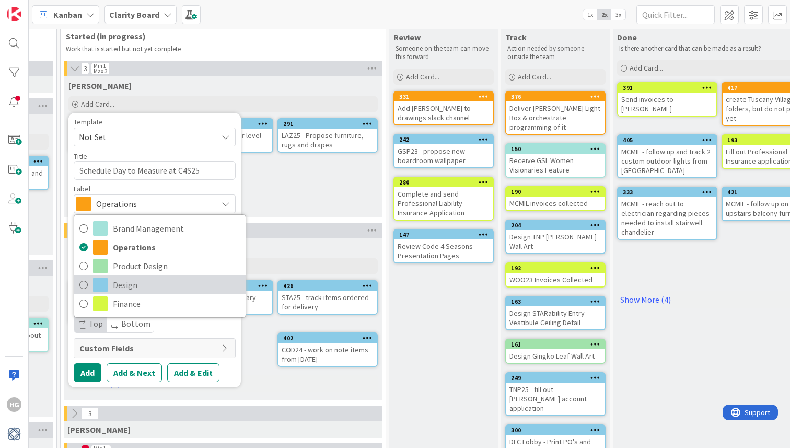
click at [147, 282] on span "Design" at bounding box center [176, 285] width 127 height 16
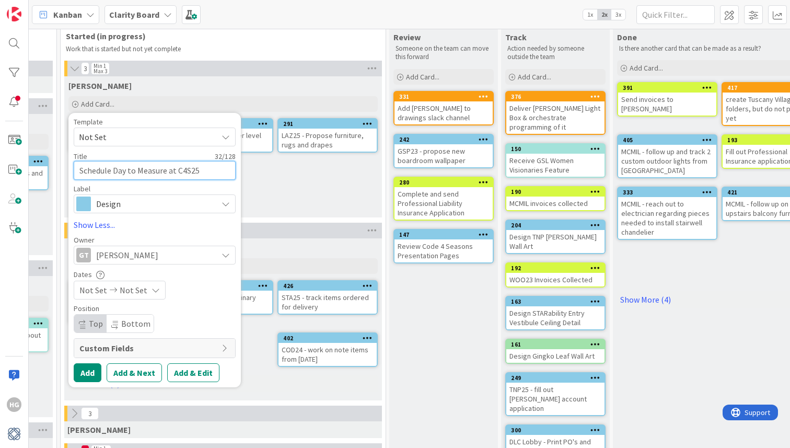
click at [137, 171] on textarea "Schedule Day to Measure at C4S25" at bounding box center [155, 170] width 162 height 19
click at [91, 371] on button "Add" at bounding box center [88, 372] width 28 height 19
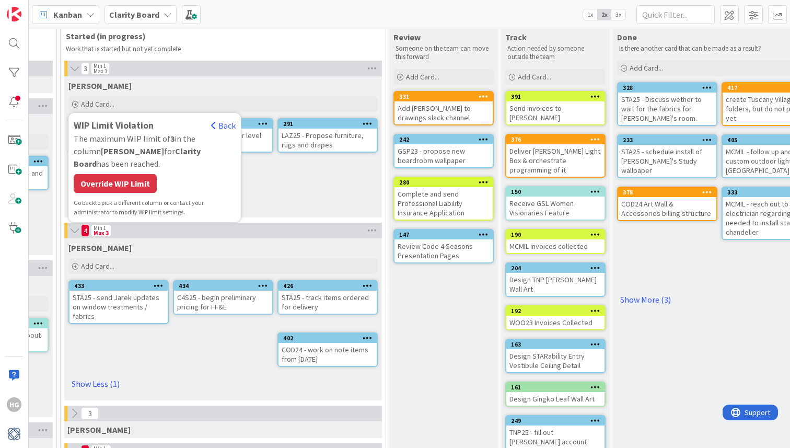
type textarea "x"
click at [144, 175] on div "Override WIP Limit" at bounding box center [115, 183] width 83 height 19
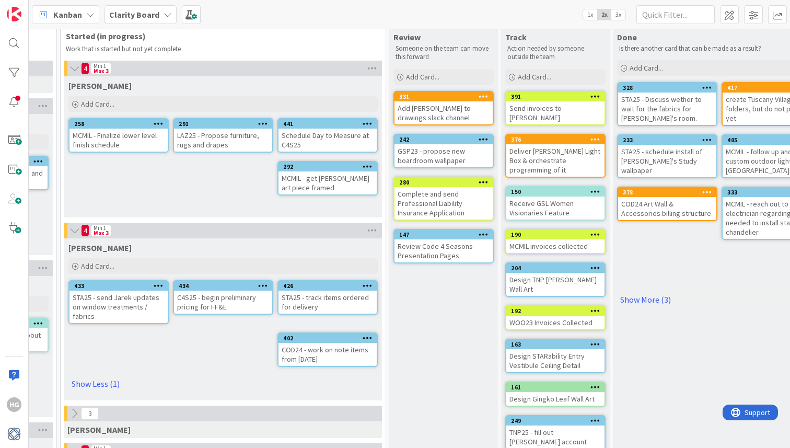
click at [306, 144] on div "Schedule Day to Measure at C4S25" at bounding box center [327, 139] width 98 height 23
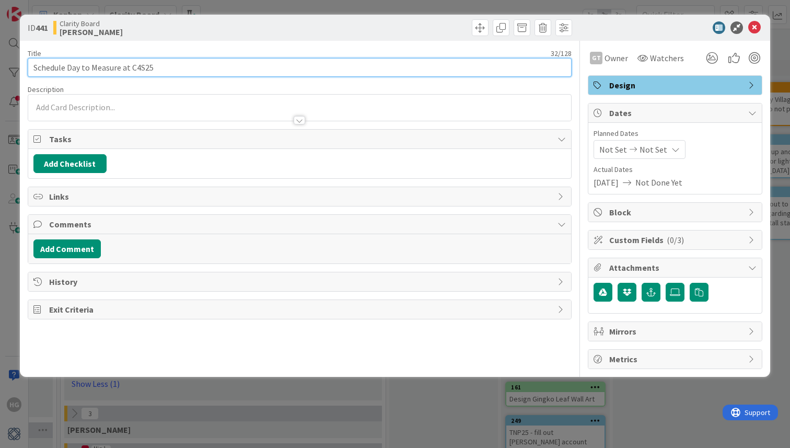
drag, startPoint x: 160, startPoint y: 71, endPoint x: 131, endPoint y: 68, distance: 29.8
click at [131, 68] on input "Schedule Day to Measure at C4S25" at bounding box center [300, 67] width 544 height 19
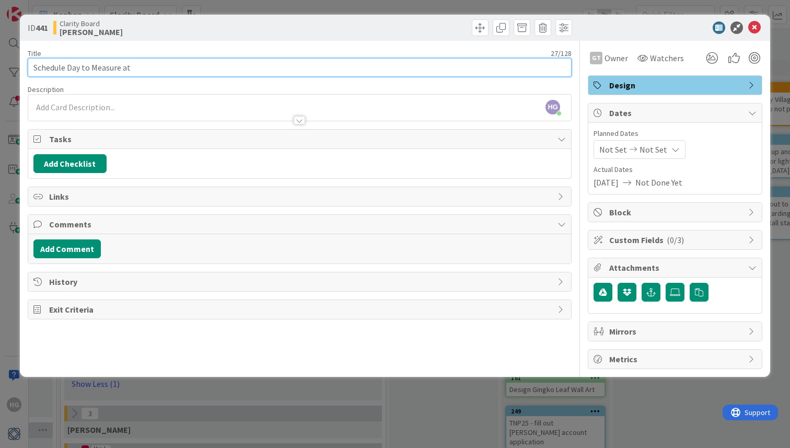
click at [33, 67] on input "Schedule Day to Measure at" at bounding box center [300, 67] width 544 height 19
paste input "C4S25"
click at [120, 68] on input "C4S25 - Schedule Day to Measure at" at bounding box center [300, 67] width 544 height 19
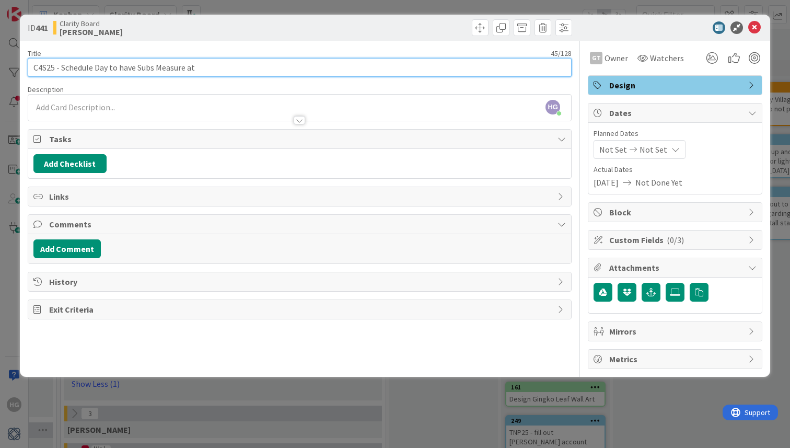
type input "C4S25 - Schedule Day to have Subs Measure at"
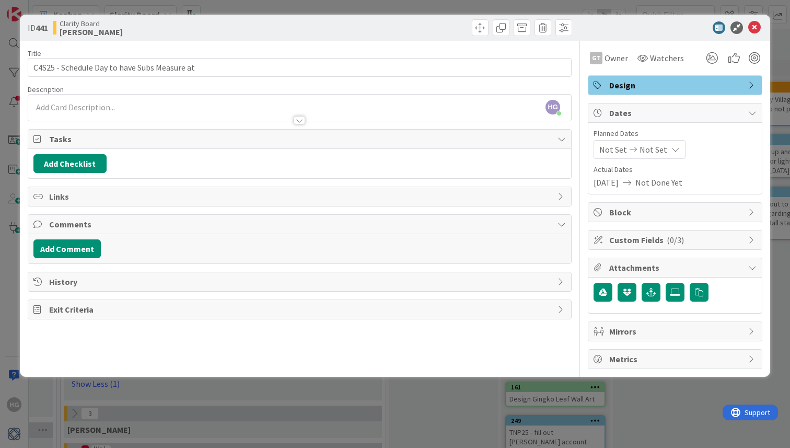
click at [99, 104] on div "HG [PERSON_NAME] just joined" at bounding box center [299, 108] width 543 height 26
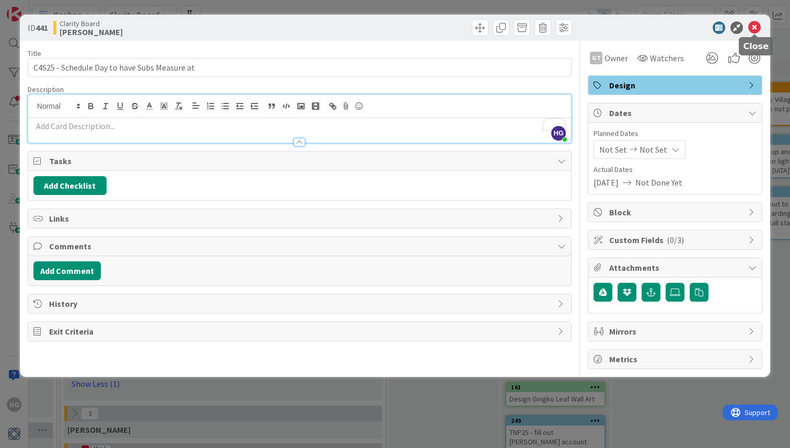
click at [754, 30] on icon at bounding box center [754, 27] width 13 height 13
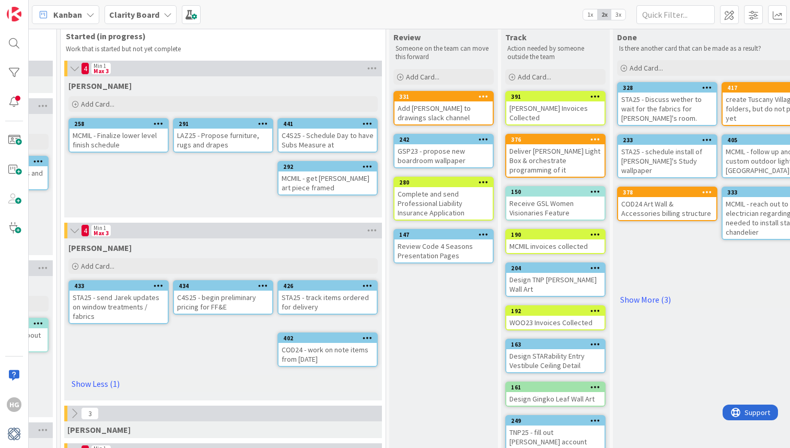
click at [322, 138] on div "C4S25 - Schedule Day to have Subs Measure at" at bounding box center [327, 139] width 98 height 23
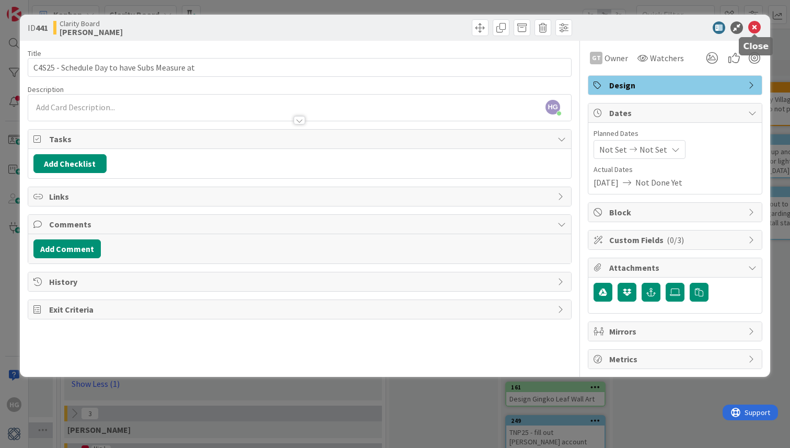
click at [749, 27] on icon at bounding box center [754, 27] width 13 height 13
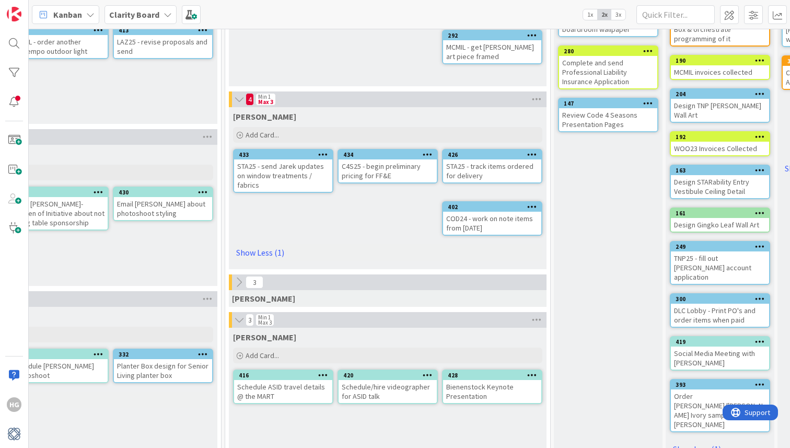
scroll to position [339, 683]
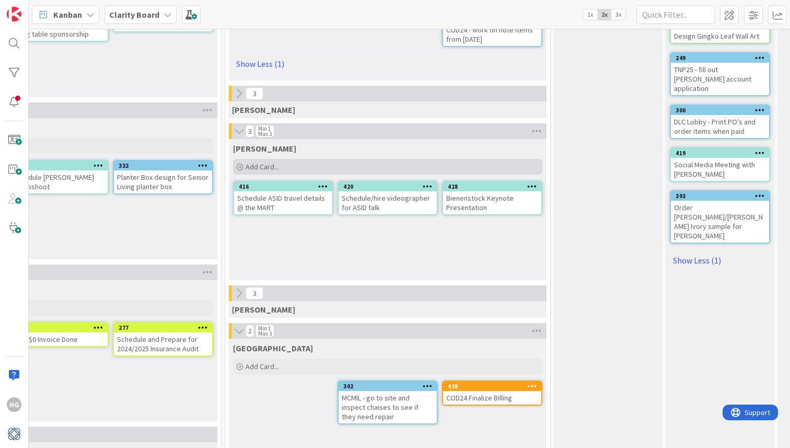
click at [323, 169] on div "Add Card..." at bounding box center [387, 167] width 309 height 16
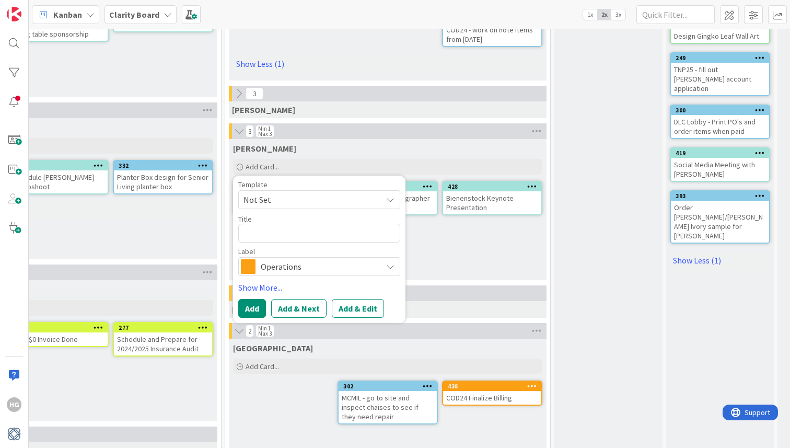
click at [332, 272] on span "Operations" at bounding box center [319, 266] width 116 height 15
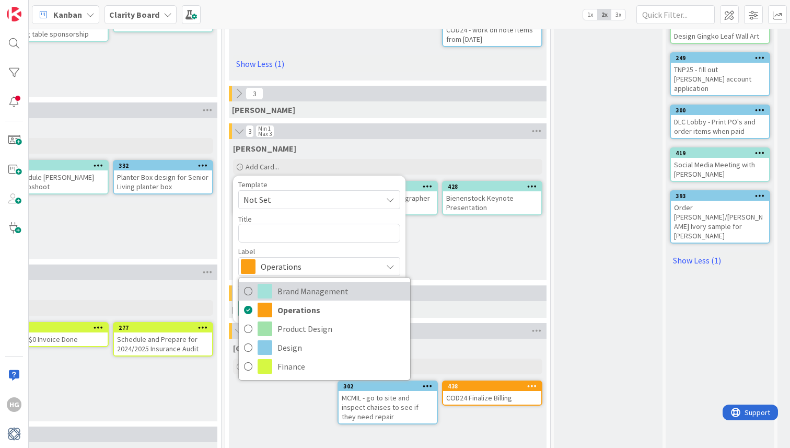
click at [335, 289] on span "Brand Management" at bounding box center [340, 291] width 127 height 16
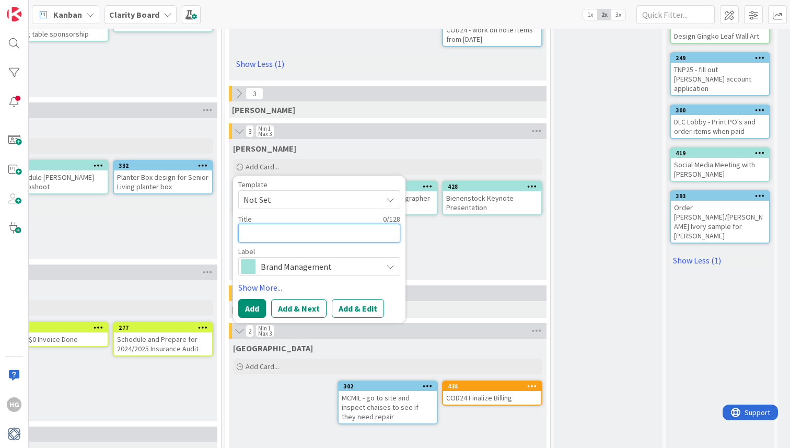
click at [331, 236] on textarea at bounding box center [319, 233] width 162 height 19
type textarea "x"
type textarea "S"
type textarea "x"
type textarea "SW"
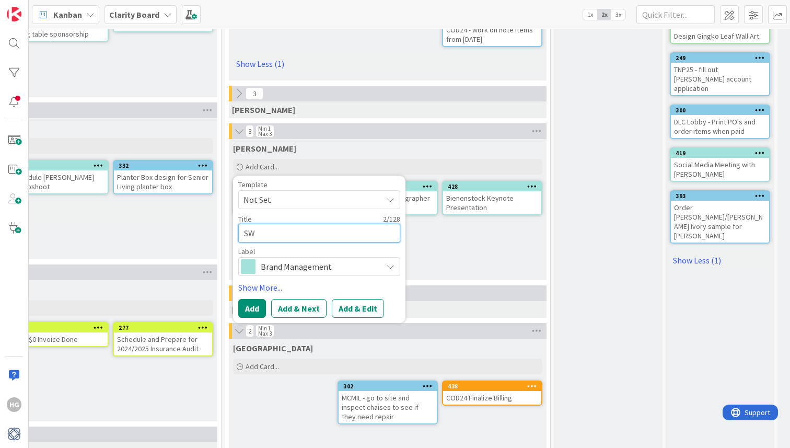
type textarea "x"
type textarea "SW"
type textarea "x"
type textarea "SW -"
type textarea "x"
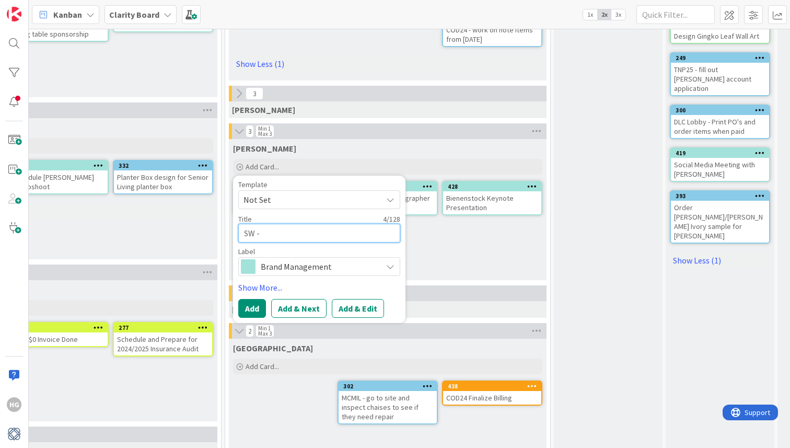
type textarea "SW -"
type textarea "x"
type textarea "SW - c"
type textarea "x"
type textarea "SW - cu"
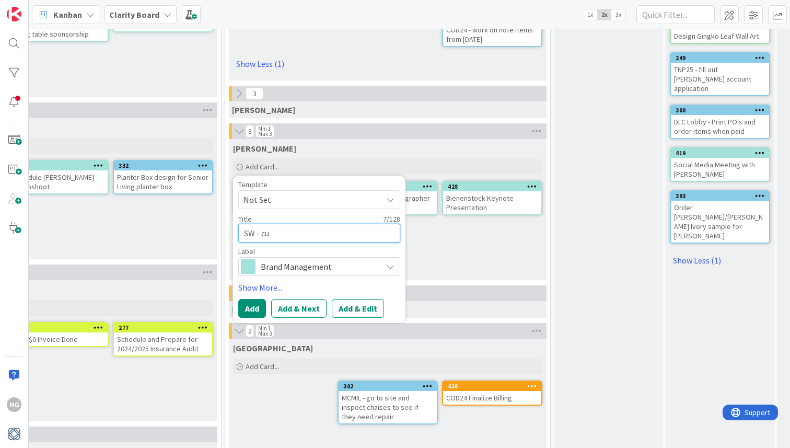
type textarea "x"
type textarea "SW - cus"
type textarea "x"
type textarea "SW - cust"
type textarea "x"
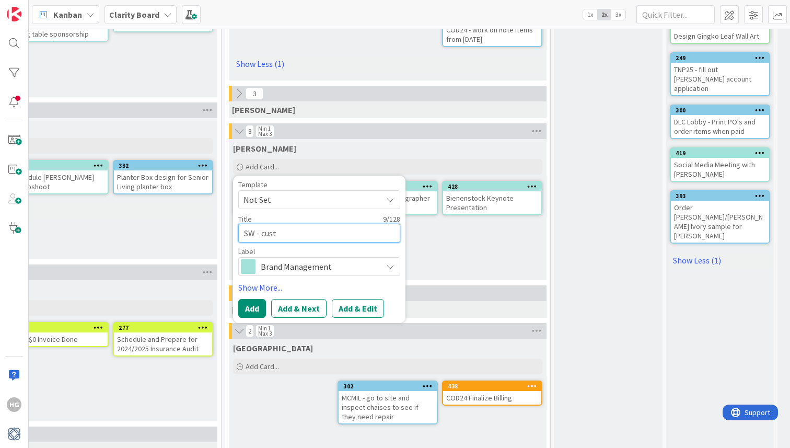
type textarea "SW - custo"
type textarea "x"
type textarea "SW - custom"
type textarea "x"
type textarea "SW - custom p"
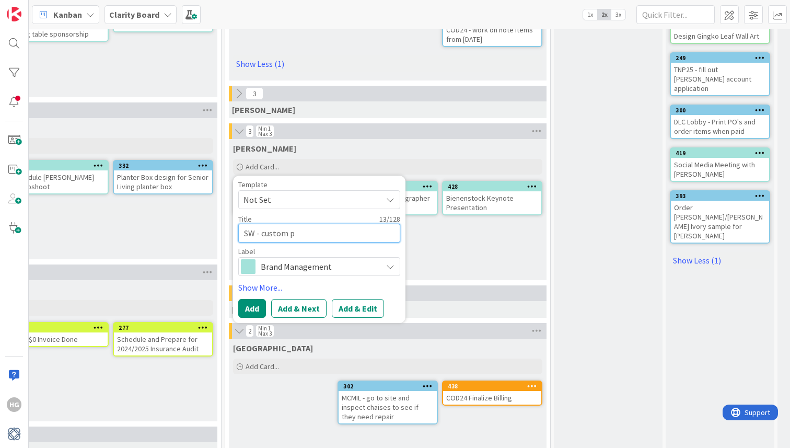
type textarea "x"
type textarea "SW - custom pa"
type textarea "x"
type textarea "SW - custom pai"
type textarea "x"
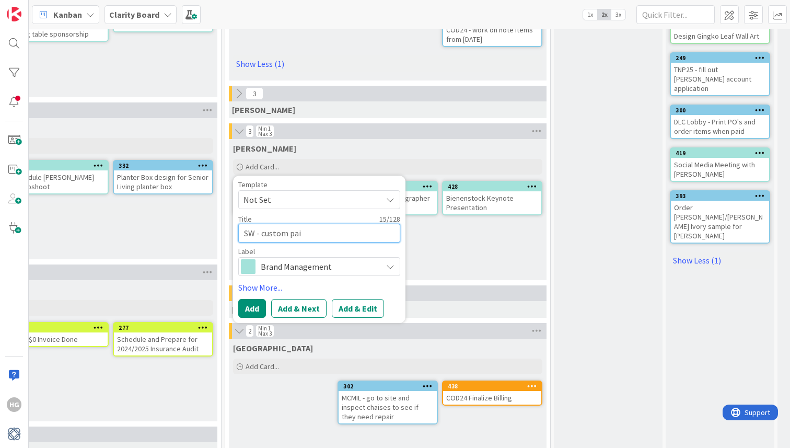
type textarea "SW - custom pain"
type textarea "x"
type textarea "SW - custom paint"
type textarea "x"
type textarea "SW - custom paint"
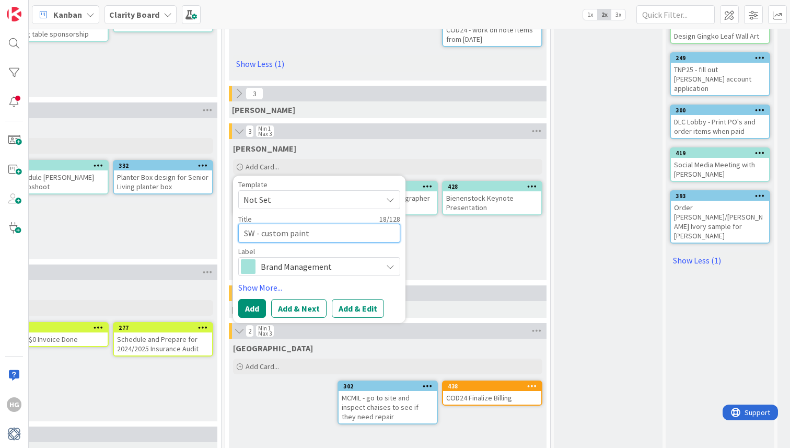
type textarea "x"
type textarea "SW - custom paint d"
type textarea "x"
type textarea "SW - custom paint de"
type textarea "x"
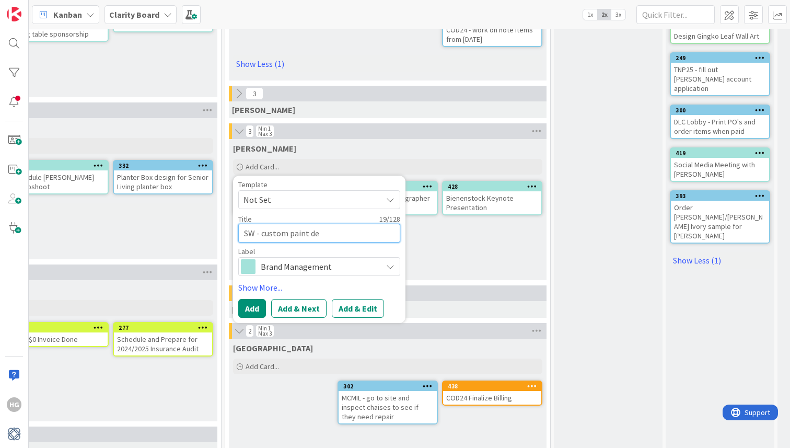
type textarea "SW - custom paint dec"
type textarea "x"
type textarea "SW - custom paint deck"
type textarea "x"
type textarea "SW - custom paint decks"
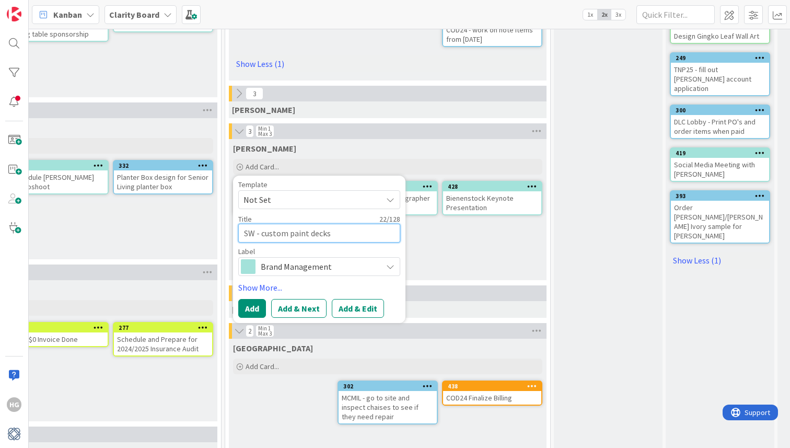
type textarea "x"
type textarea "SW - custom paint decks"
type textarea "x"
type textarea "SW - custom paint decks a"
type textarea "x"
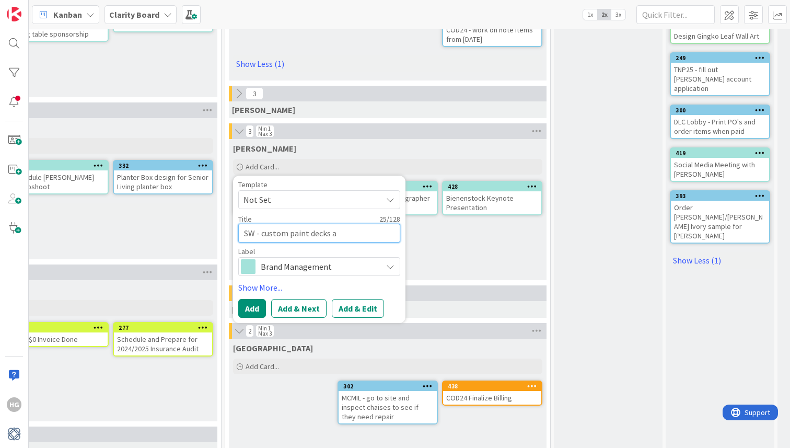
type textarea "SW - custom paint decks av"
type textarea "x"
type textarea "SW - custom paint decks ava"
type textarea "x"
type textarea "SW - custom paint decks avai"
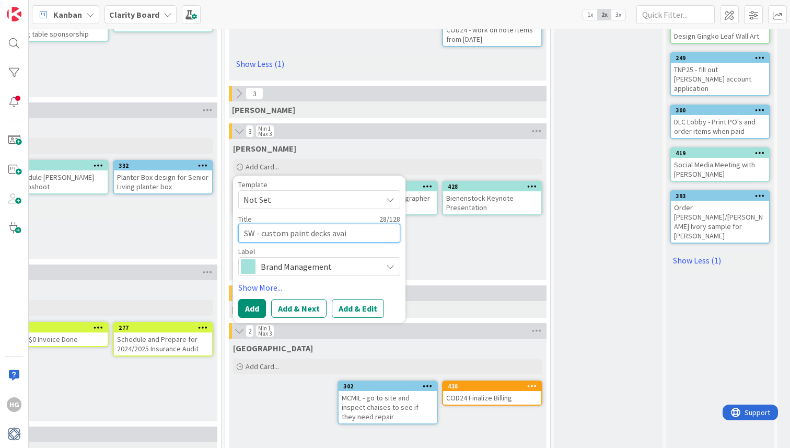
type textarea "x"
type textarea "SW - custom paint decks avail"
type textarea "x"
type textarea "SW - custom paint decks availb"
type textarea "x"
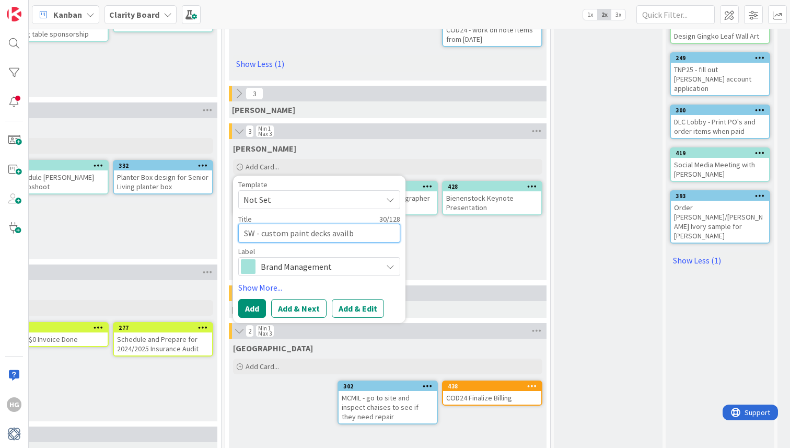
type textarea "SW - custom paint decks availbl"
type textarea "x"
type textarea "SW - custom paint decks availble"
type textarea "x"
type textarea "SW - custom paint decks availble t"
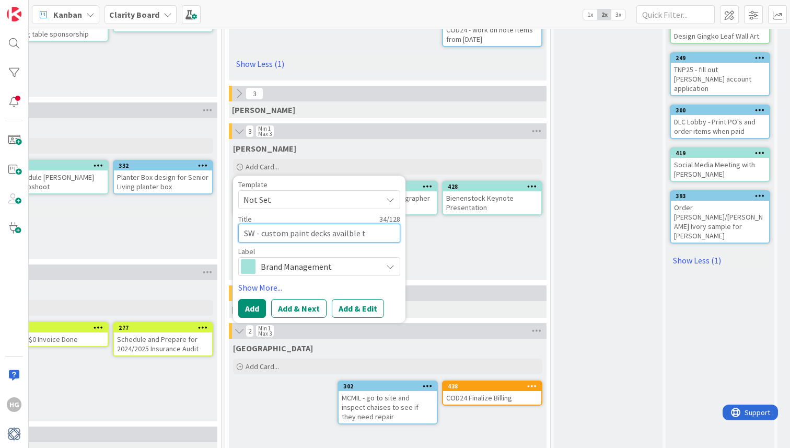
type textarea "x"
type textarea "SW - custom paint decks availble to"
type textarea "x"
type textarea "SW - custom paint decks availble to"
type textarea "x"
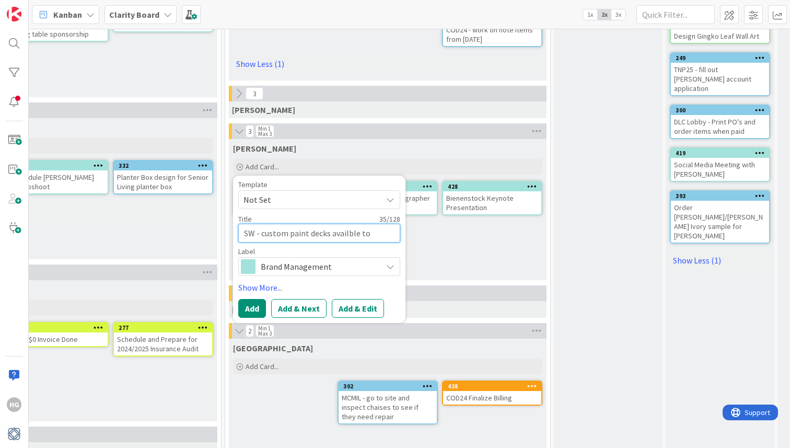
type textarea "SW - custom paint decks availble to t"
type textarea "x"
type textarea "SW - custom paint decks availble to th"
type textarea "x"
type textarea "SW - custom paint decks availble to the"
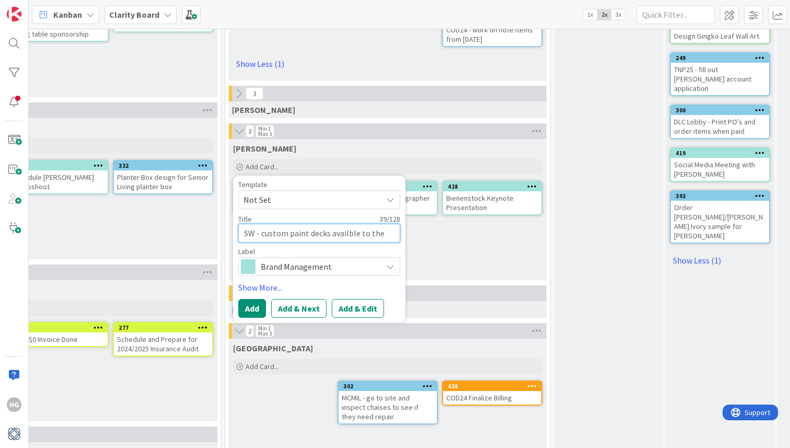
type textarea "x"
type textarea "SW - custom paint decks availble to the"
type textarea "x"
type textarea "SW - custom paint decks availble to the p"
type textarea "x"
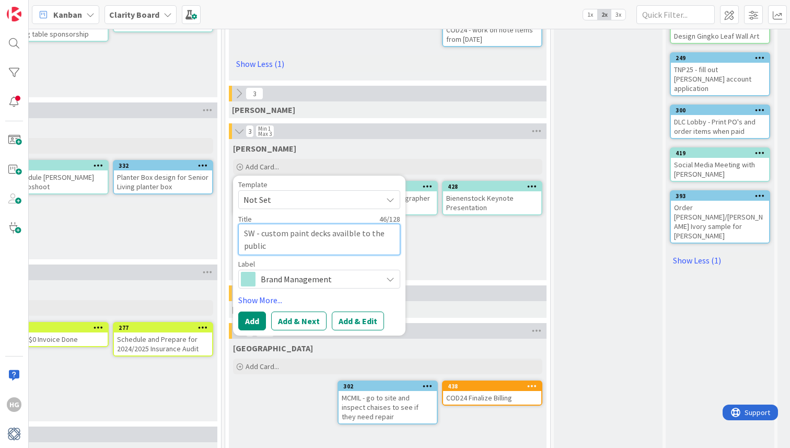
click at [261, 235] on textarea "SW - custom paint decks availble to the public" at bounding box center [319, 239] width 162 height 31
click at [365, 231] on textarea "SW - make custom paint decks availble to the public" at bounding box center [319, 239] width 162 height 31
click at [257, 299] on link "Show More..." at bounding box center [319, 300] width 162 height 13
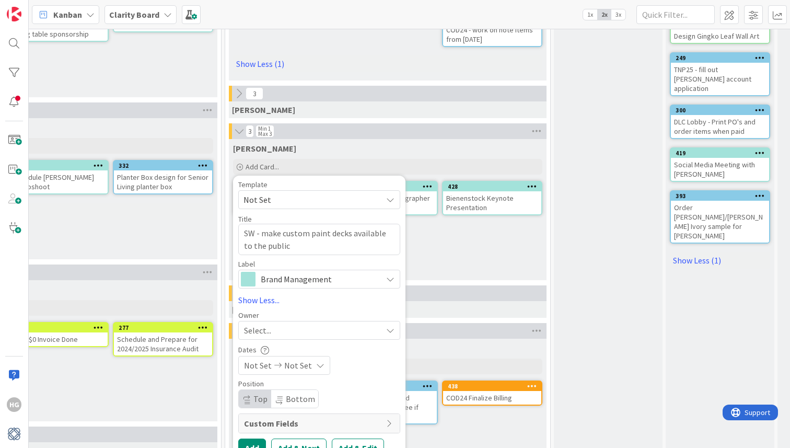
click at [254, 327] on span "Select..." at bounding box center [257, 330] width 27 height 13
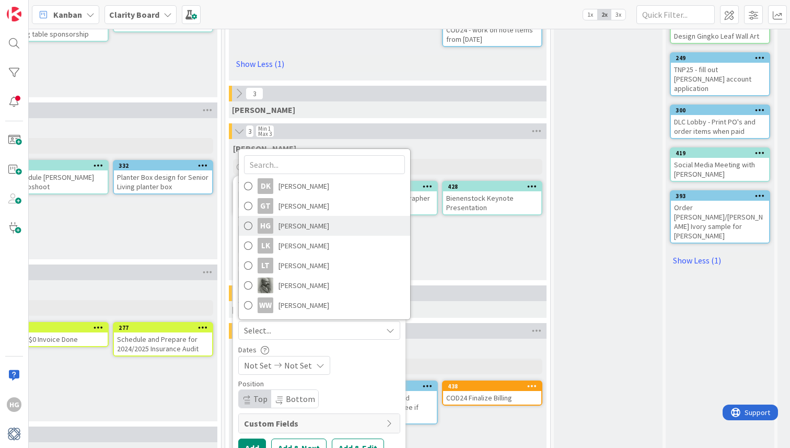
click at [303, 229] on span "[PERSON_NAME]" at bounding box center [303, 226] width 51 height 16
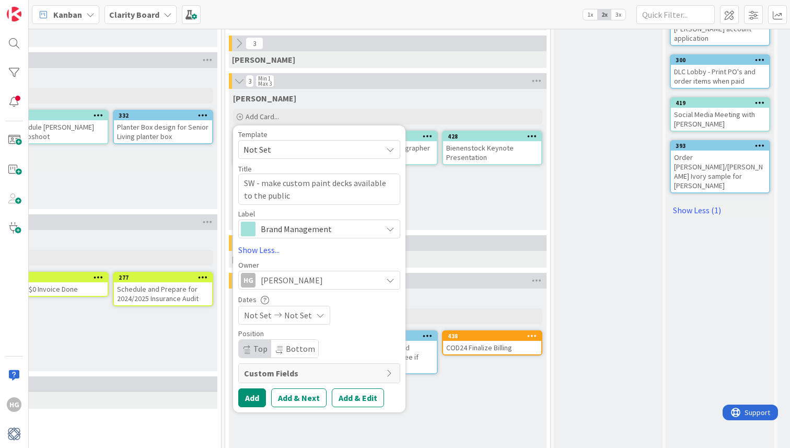
scroll to position [391, 683]
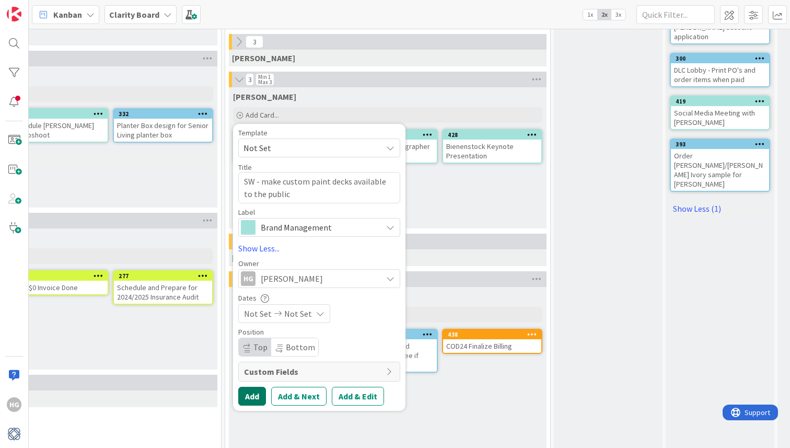
click at [252, 396] on button "Add" at bounding box center [252, 395] width 28 height 19
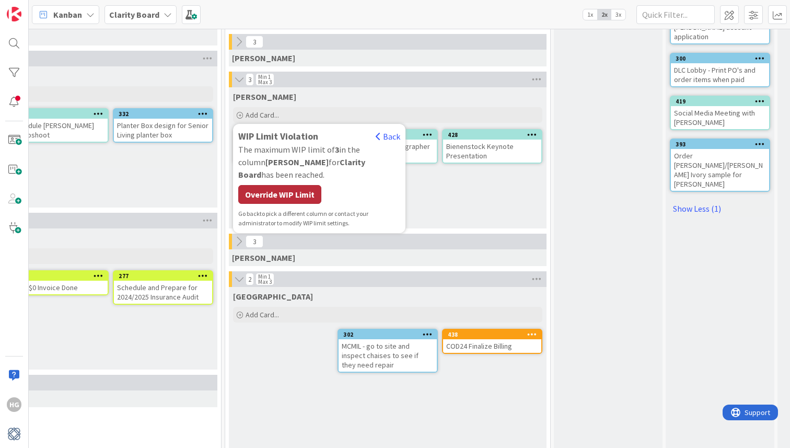
click at [300, 185] on div "Override WIP Limit" at bounding box center [279, 194] width 83 height 19
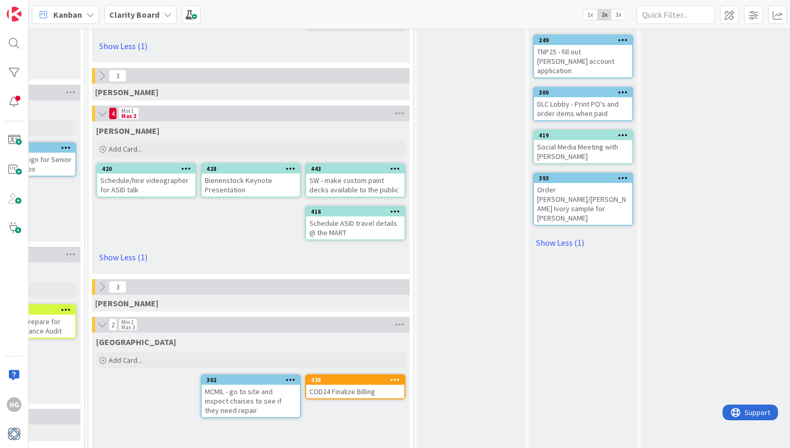
scroll to position [353, 819]
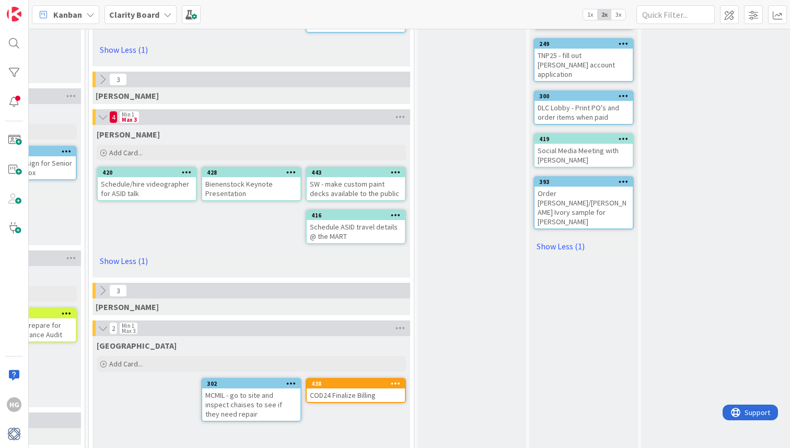
click at [601, 186] on div "Order [PERSON_NAME]/[PERSON_NAME] Ivory sample for [PERSON_NAME]" at bounding box center [583, 207] width 98 height 42
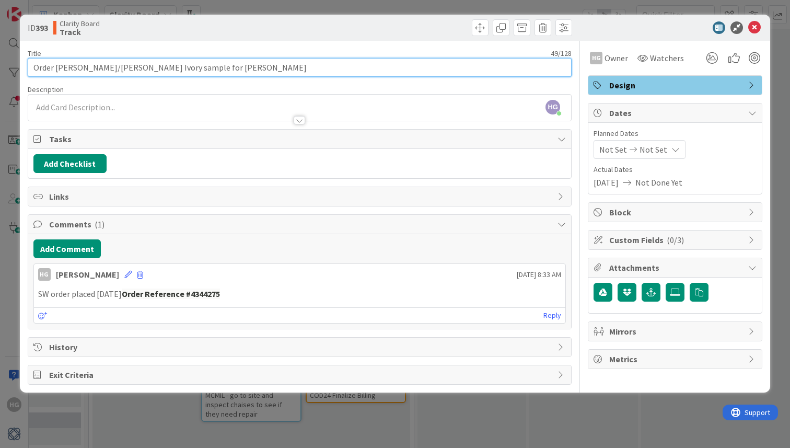
drag, startPoint x: 96, startPoint y: 71, endPoint x: 56, endPoint y: 68, distance: 39.8
click at [56, 68] on input "Order [PERSON_NAME]/[PERSON_NAME] Ivory sample for [PERSON_NAME]" at bounding box center [300, 67] width 544 height 19
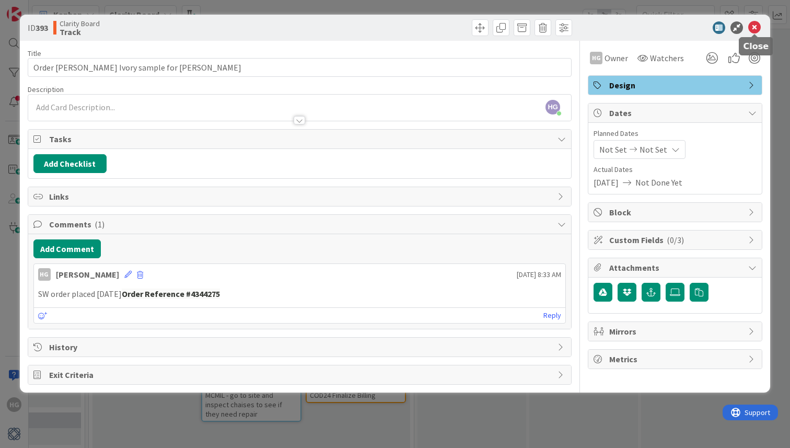
click at [757, 27] on icon at bounding box center [754, 27] width 13 height 13
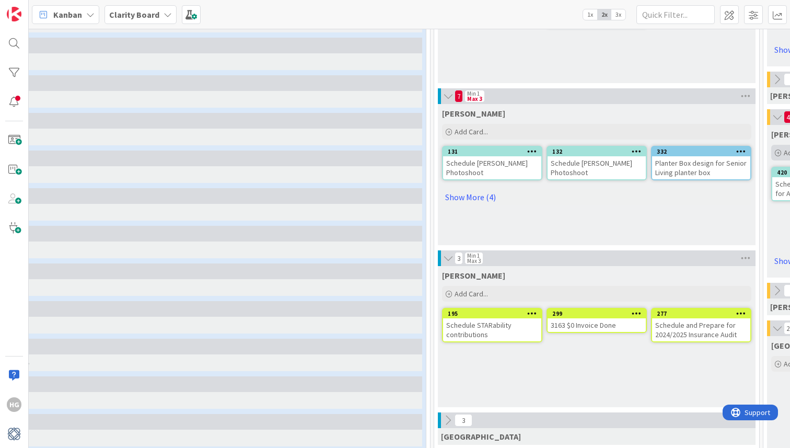
scroll to position [354, 0]
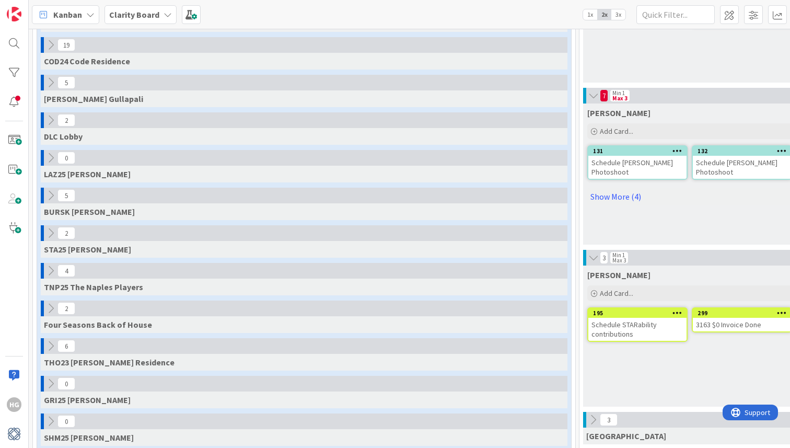
click at [46, 51] on button at bounding box center [51, 45] width 14 height 14
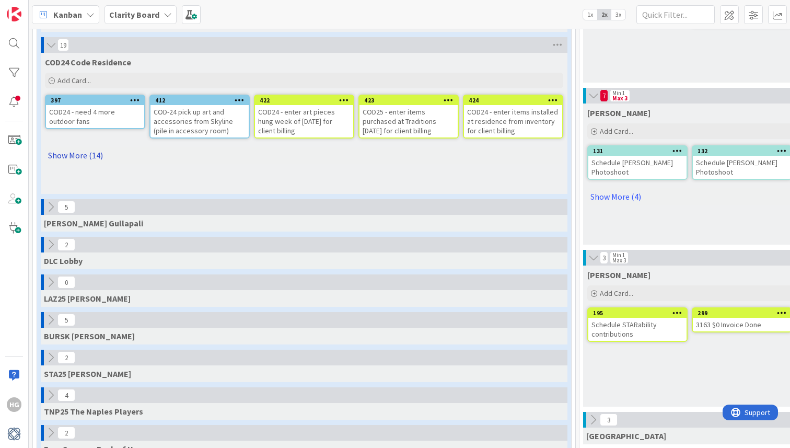
click at [80, 150] on link "Show More (14)" at bounding box center [304, 155] width 518 height 17
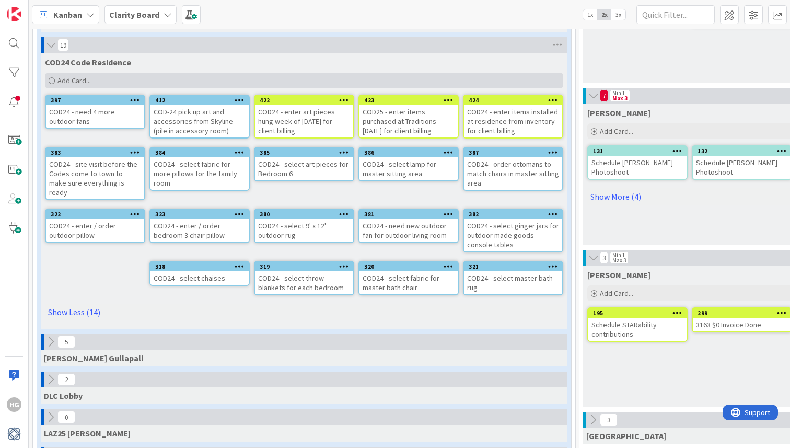
click at [102, 78] on div "Add Card..." at bounding box center [304, 81] width 518 height 16
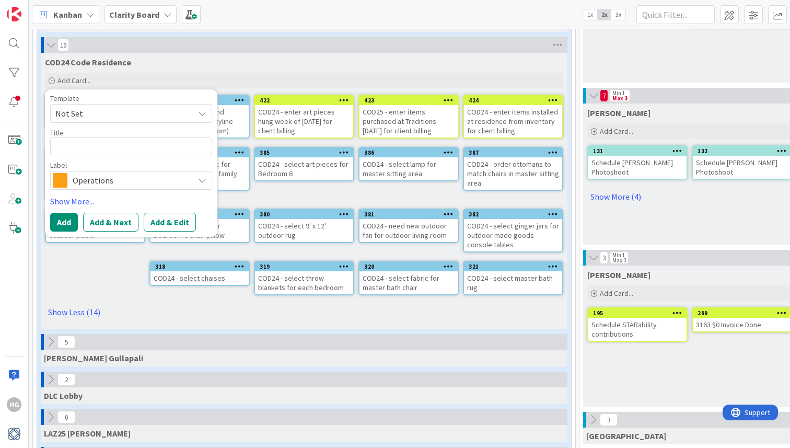
click at [52, 45] on icon at bounding box center [50, 45] width 11 height 10
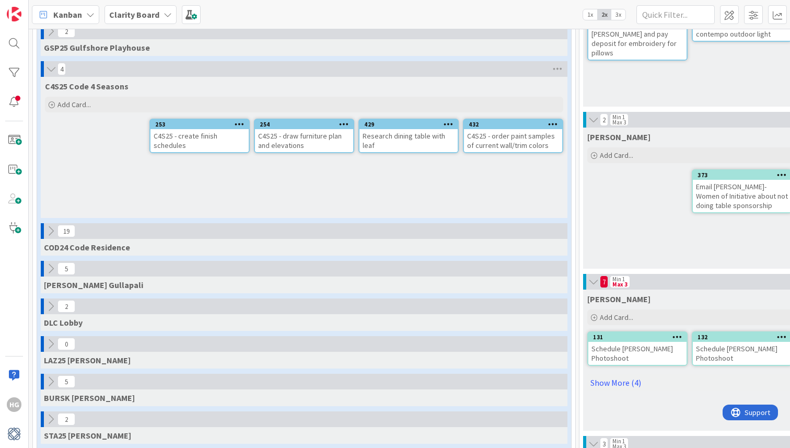
scroll to position [158, 0]
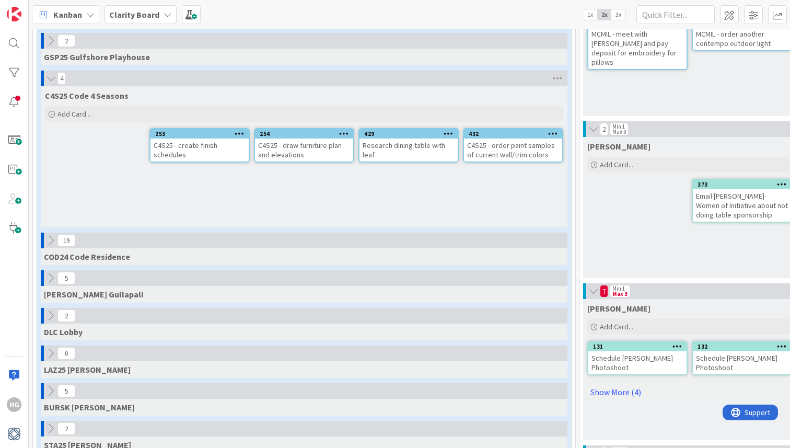
click at [64, 123] on div "C4S25 Code 4 Seasons Add Card..." at bounding box center [304, 105] width 526 height 38
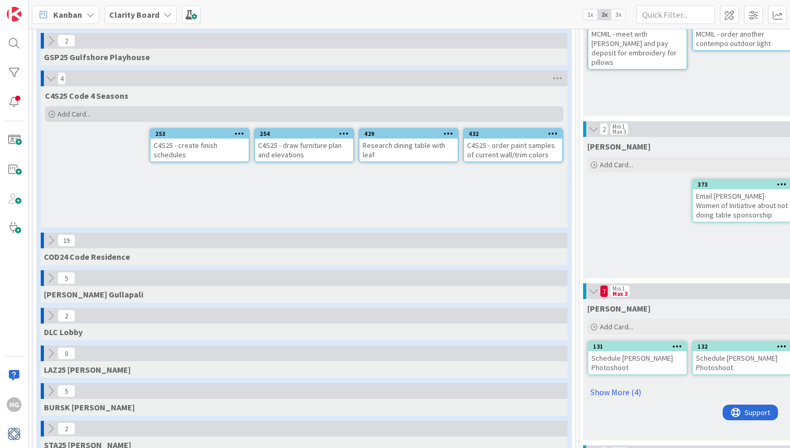
click at [68, 117] on span "Add Card..." at bounding box center [73, 113] width 33 height 9
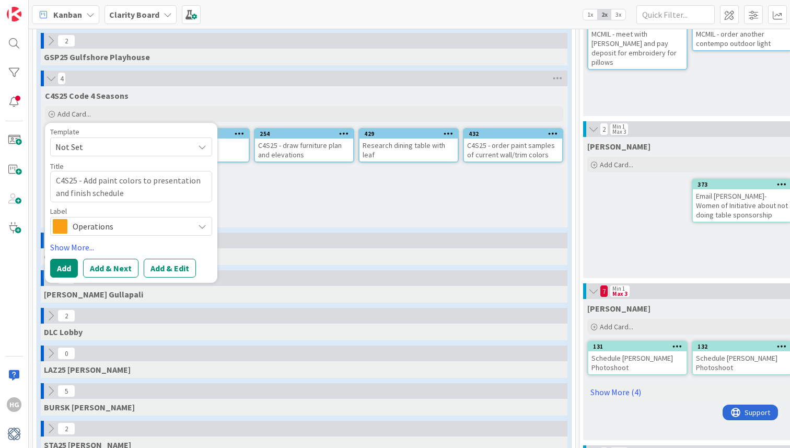
click at [108, 222] on span "Operations" at bounding box center [131, 226] width 116 height 15
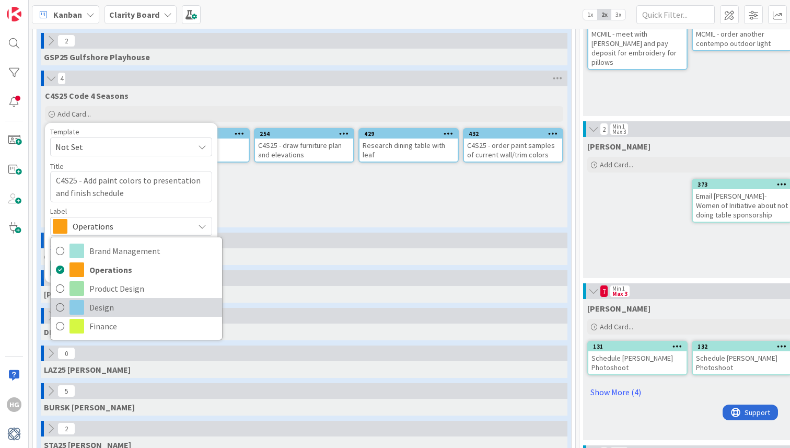
click at [101, 308] on span "Design" at bounding box center [152, 307] width 127 height 16
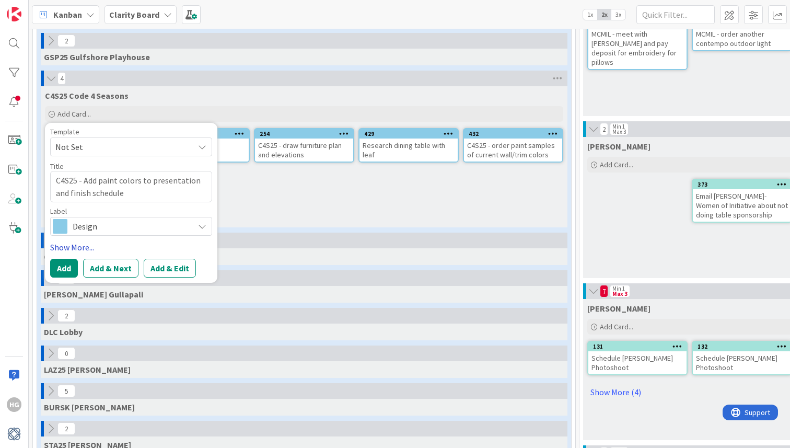
click at [64, 248] on link "Show More..." at bounding box center [131, 247] width 162 height 13
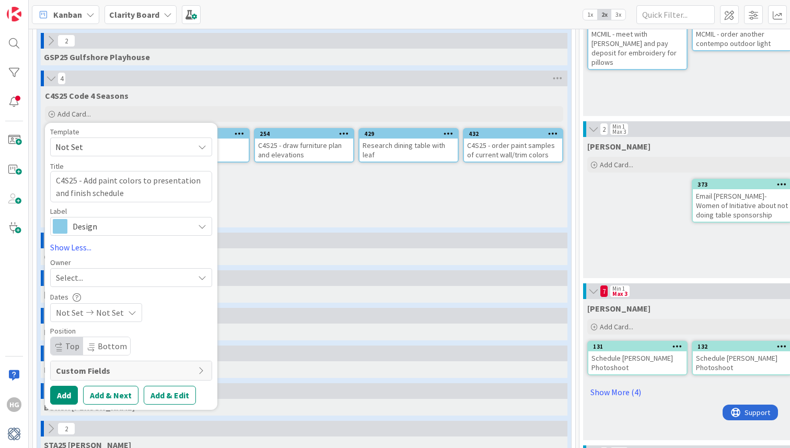
click at [66, 280] on span "Select..." at bounding box center [69, 277] width 27 height 13
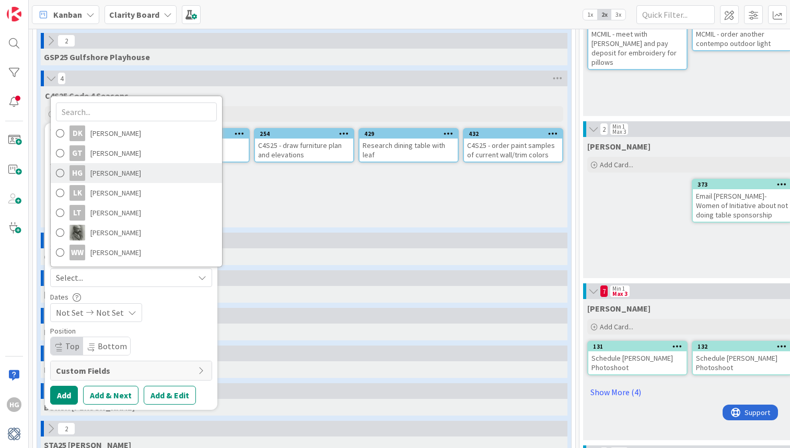
click at [95, 174] on span "[PERSON_NAME]" at bounding box center [115, 173] width 51 height 16
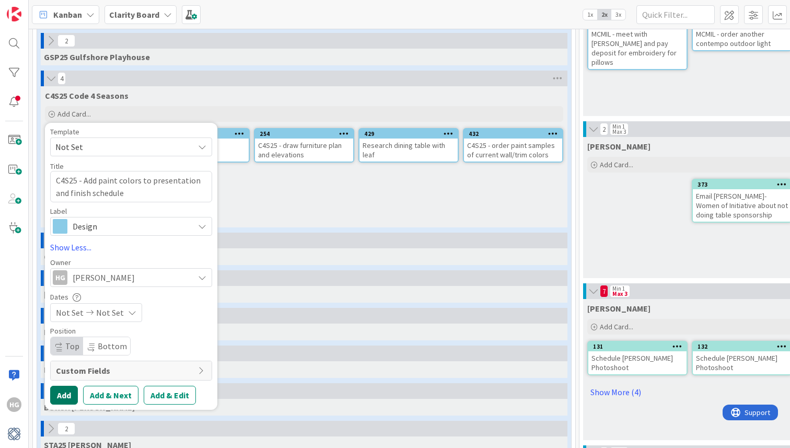
click at [59, 391] on button "Add" at bounding box center [64, 394] width 28 height 19
